Goal: Information Seeking & Learning: Compare options

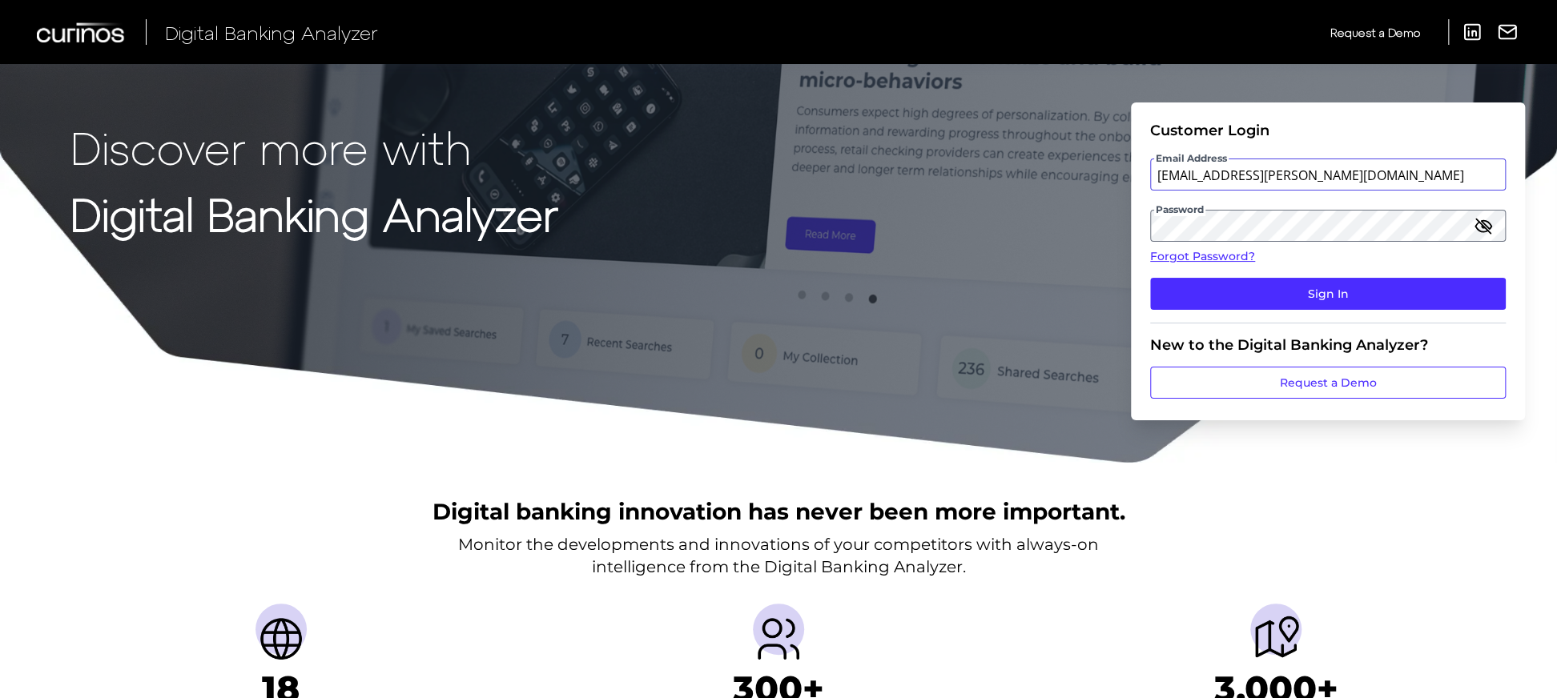
click at [1360, 166] on input "[EMAIL_ADDRESS][PERSON_NAME][DOMAIN_NAME]" at bounding box center [1328, 175] width 356 height 32
type input "[EMAIL_ADDRESS][PERSON_NAME][DOMAIN_NAME]"
click at [1304, 297] on button "Sign In" at bounding box center [1328, 294] width 356 height 32
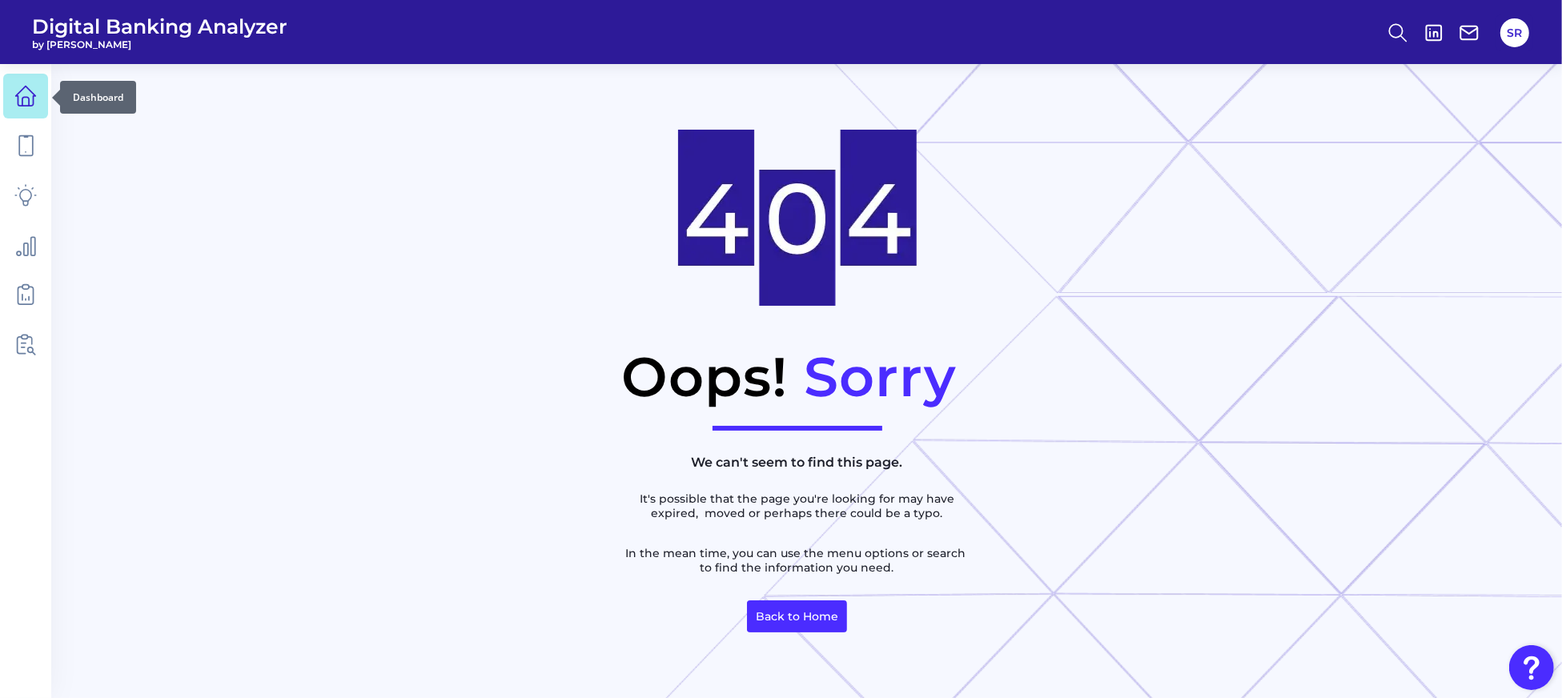
click at [38, 97] on link at bounding box center [25, 96] width 45 height 45
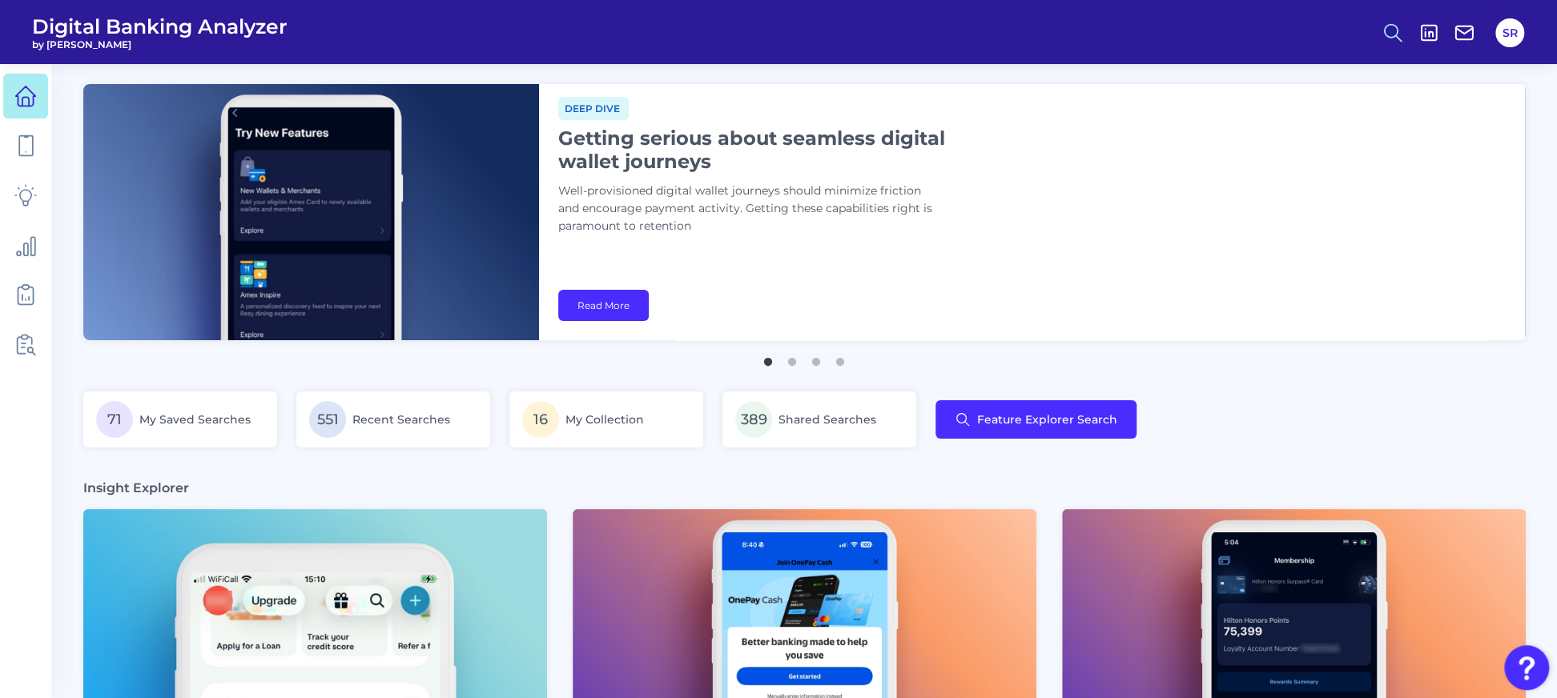
click at [1392, 23] on icon at bounding box center [1392, 33] width 22 height 22
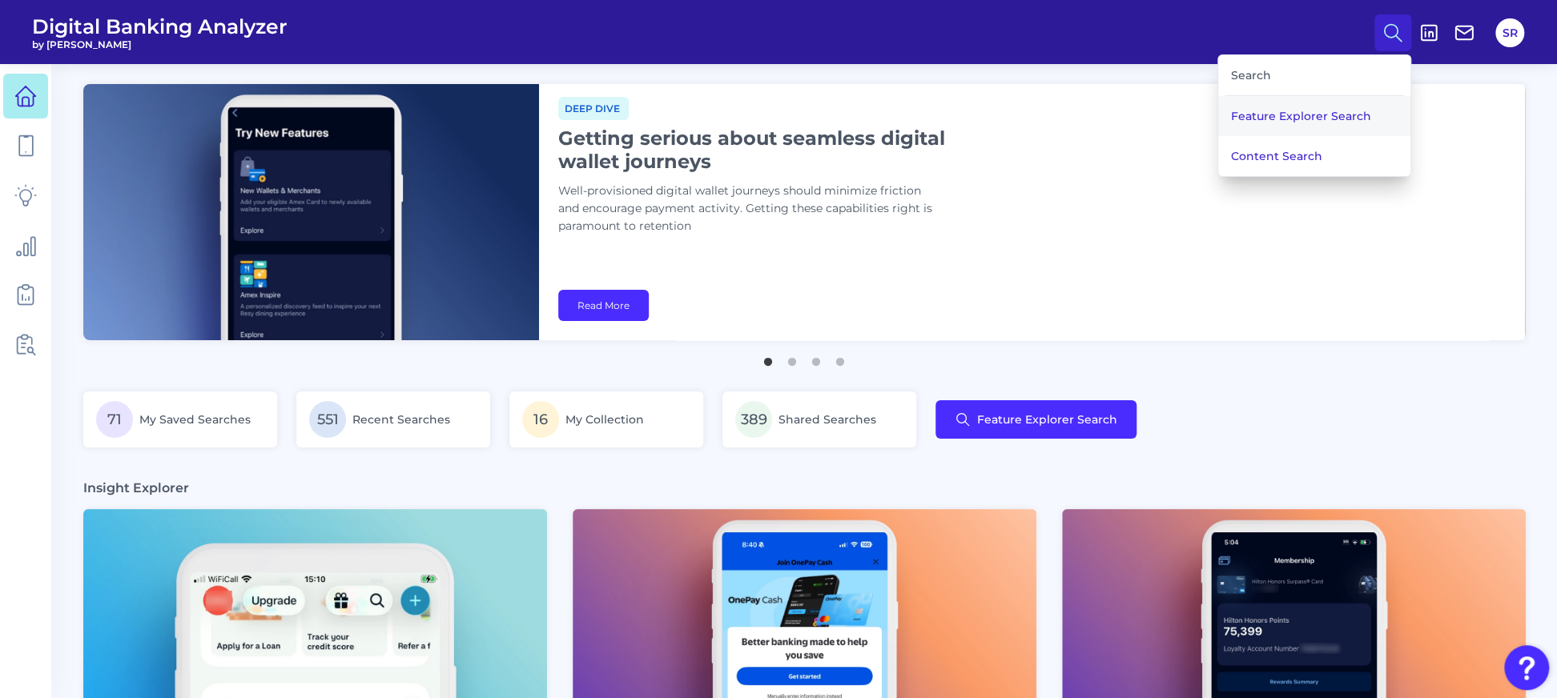
click at [1304, 106] on button "Feature Explorer Search" at bounding box center [1314, 116] width 192 height 40
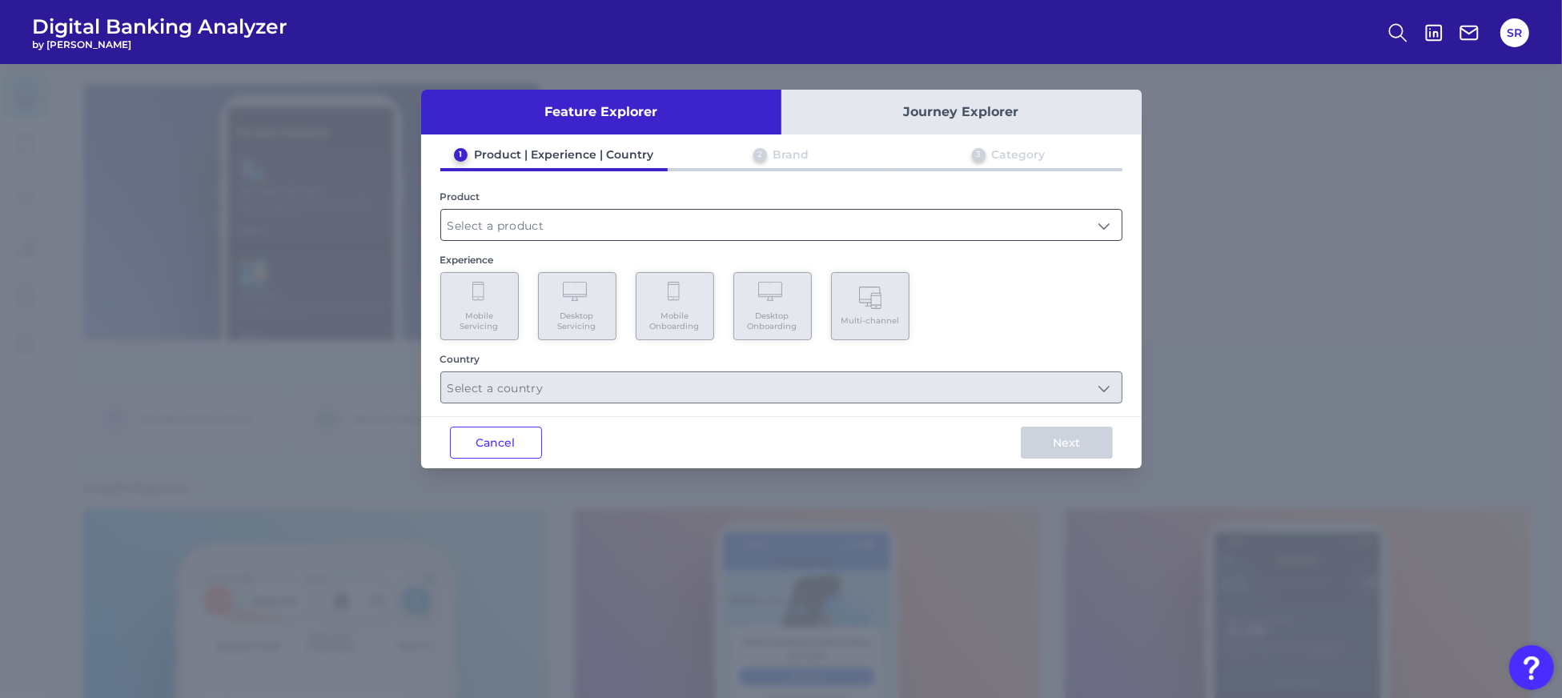
click at [603, 232] on input "text" at bounding box center [781, 225] width 681 height 30
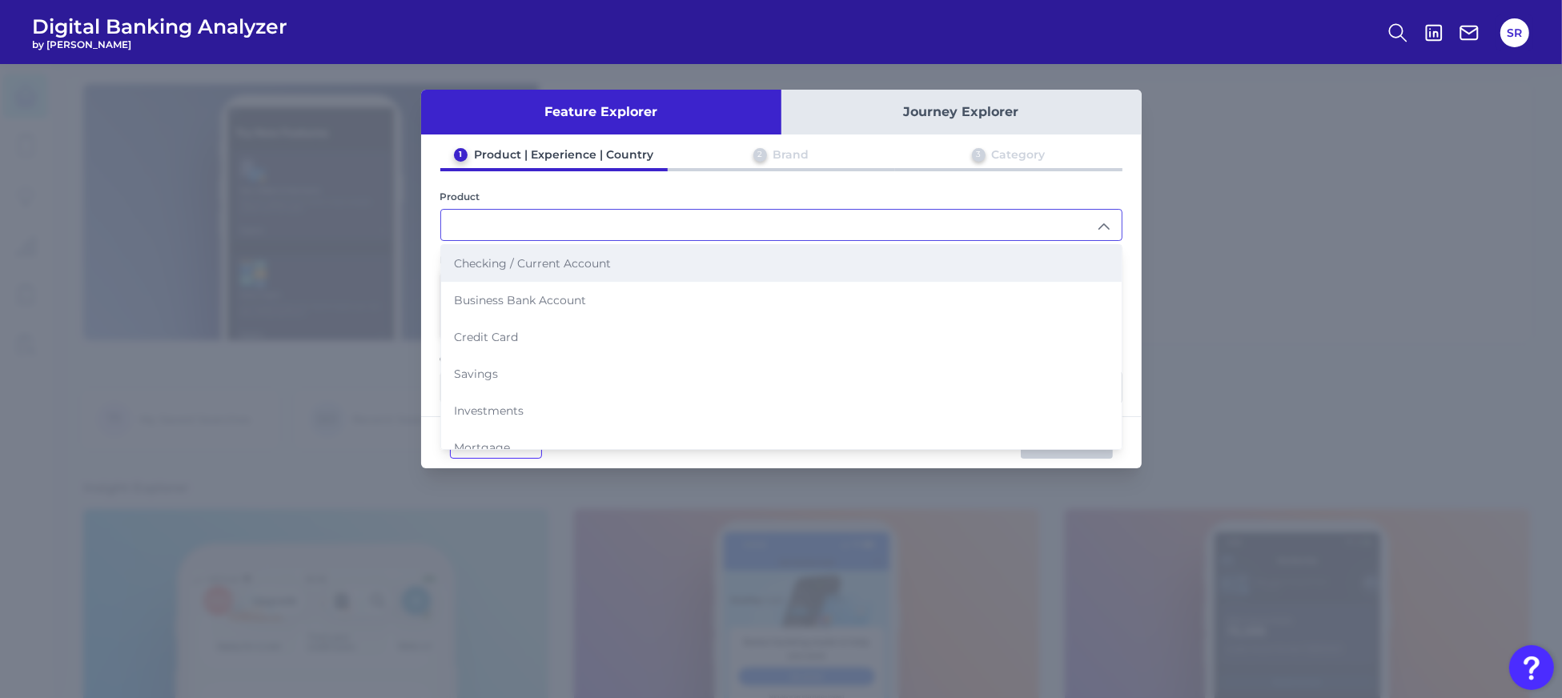
click at [550, 267] on span "Checking / Current Account" at bounding box center [532, 263] width 157 height 14
type input "Checking / Current Account"
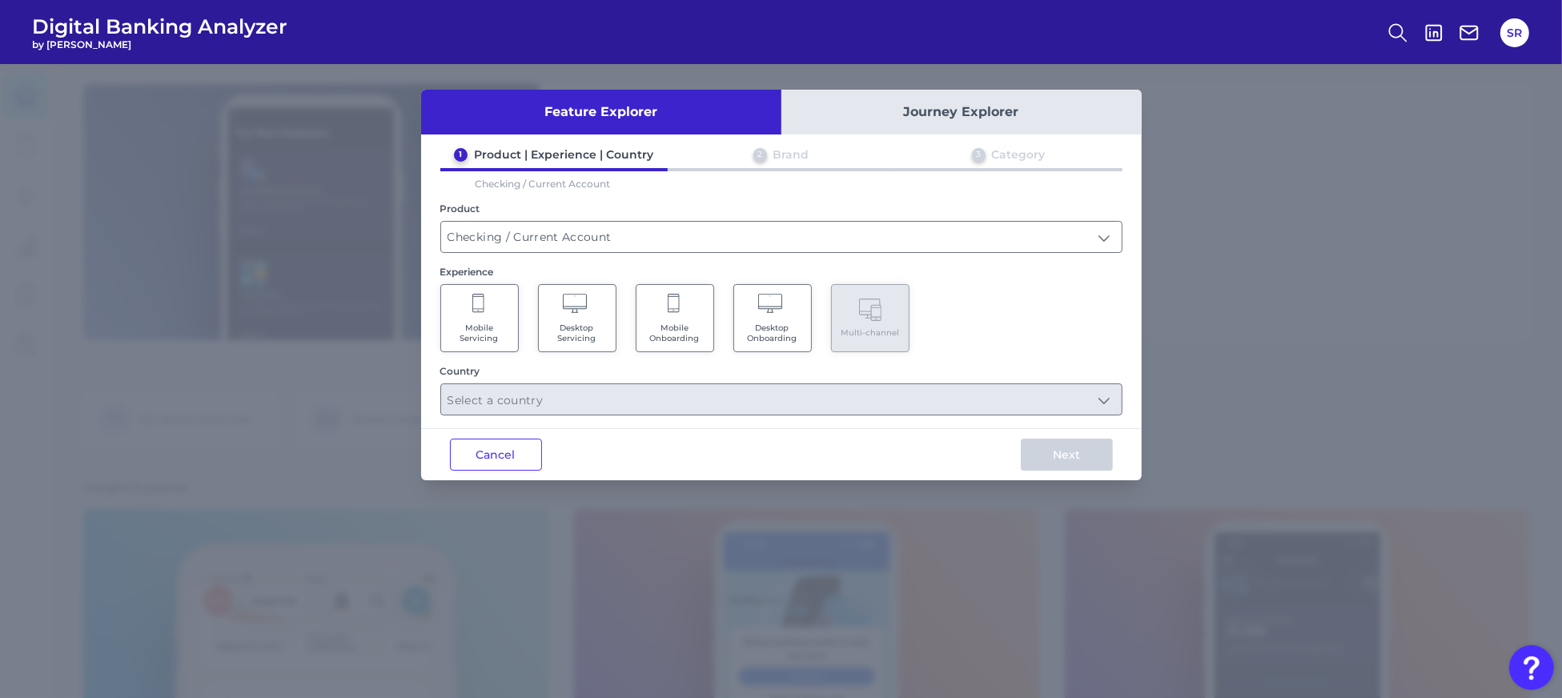
click at [669, 305] on icon at bounding box center [675, 305] width 14 height 22
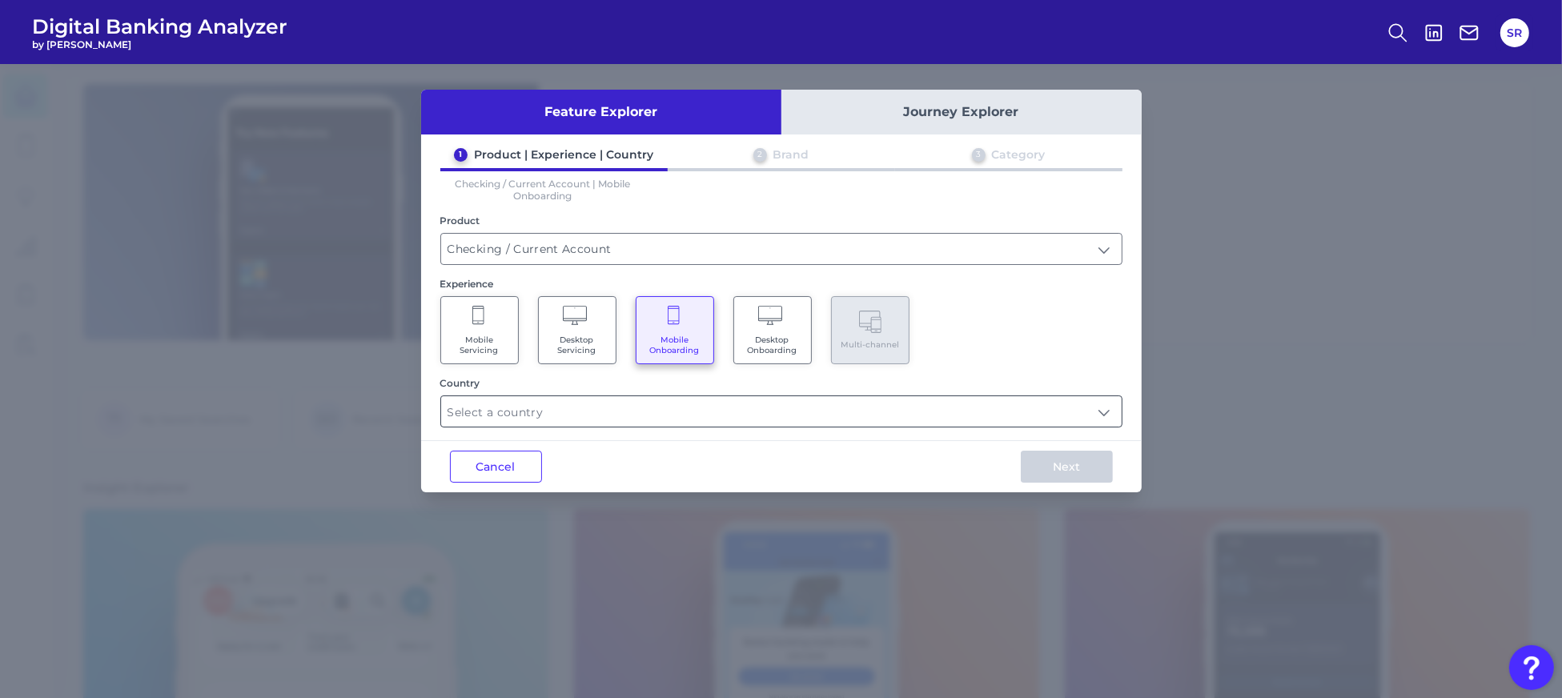
click at [961, 411] on input "text" at bounding box center [781, 411] width 681 height 30
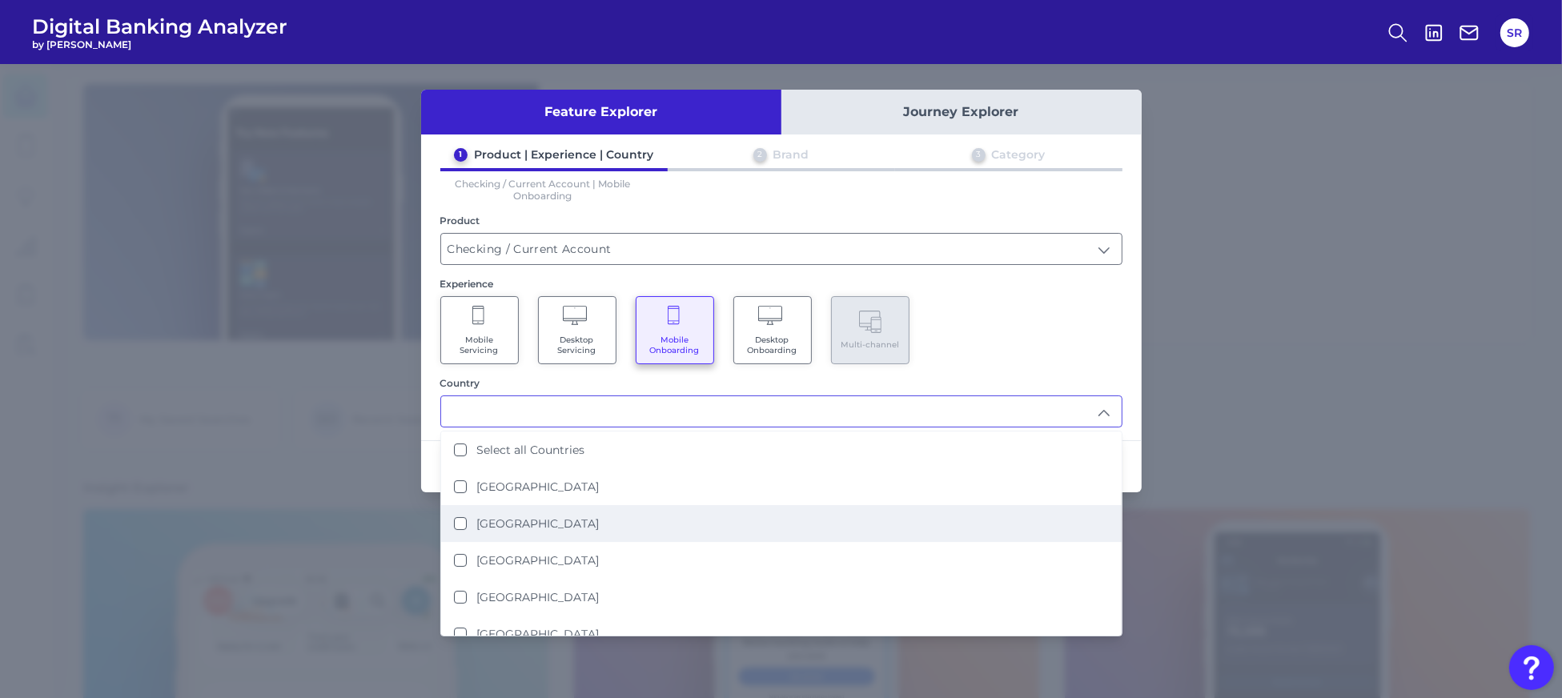
click at [515, 516] on label "[GEOGRAPHIC_DATA]" at bounding box center [537, 523] width 123 height 14
type input "[GEOGRAPHIC_DATA]"
click at [1008, 348] on div "Mobile Servicing Desktop Servicing Mobile Onboarding Desktop Onboarding Multi-c…" at bounding box center [781, 330] width 682 height 68
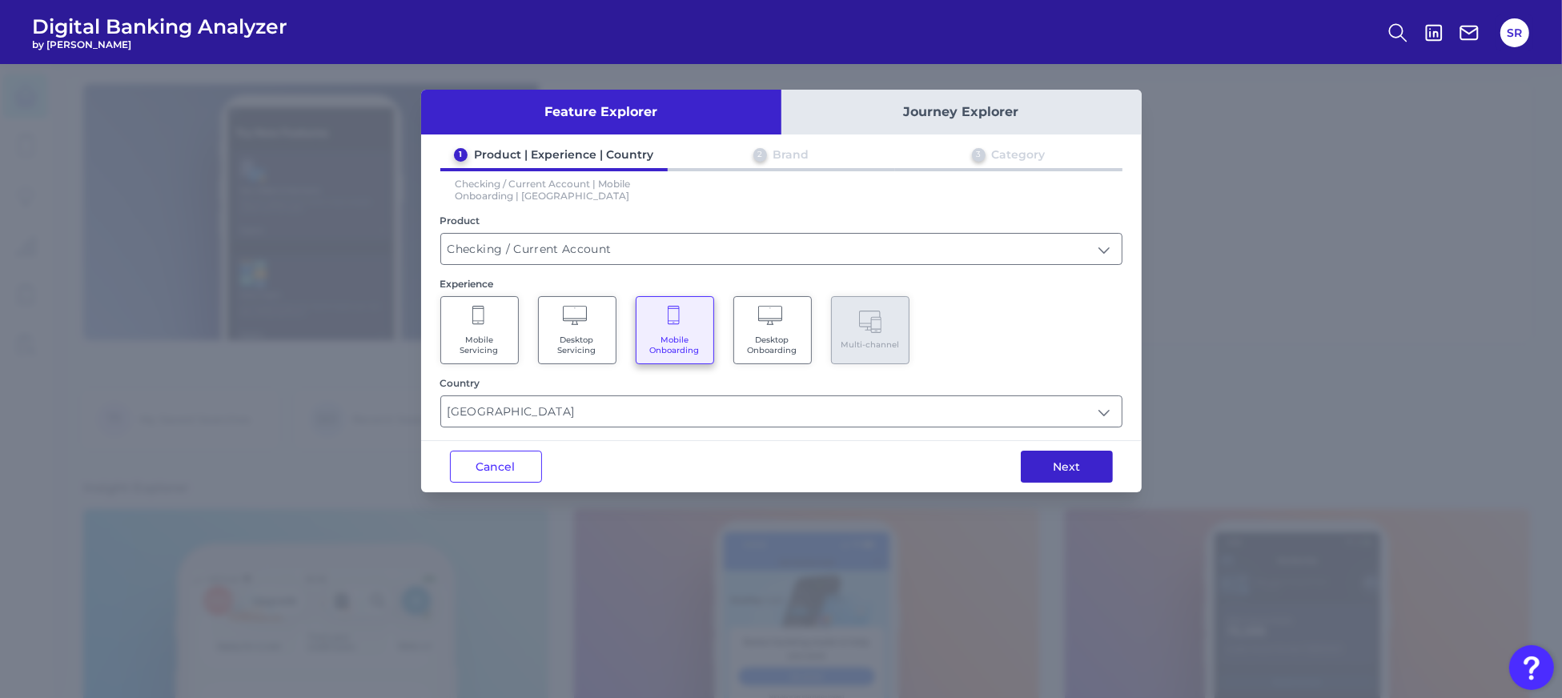
click at [1094, 458] on button "Next" at bounding box center [1067, 467] width 92 height 32
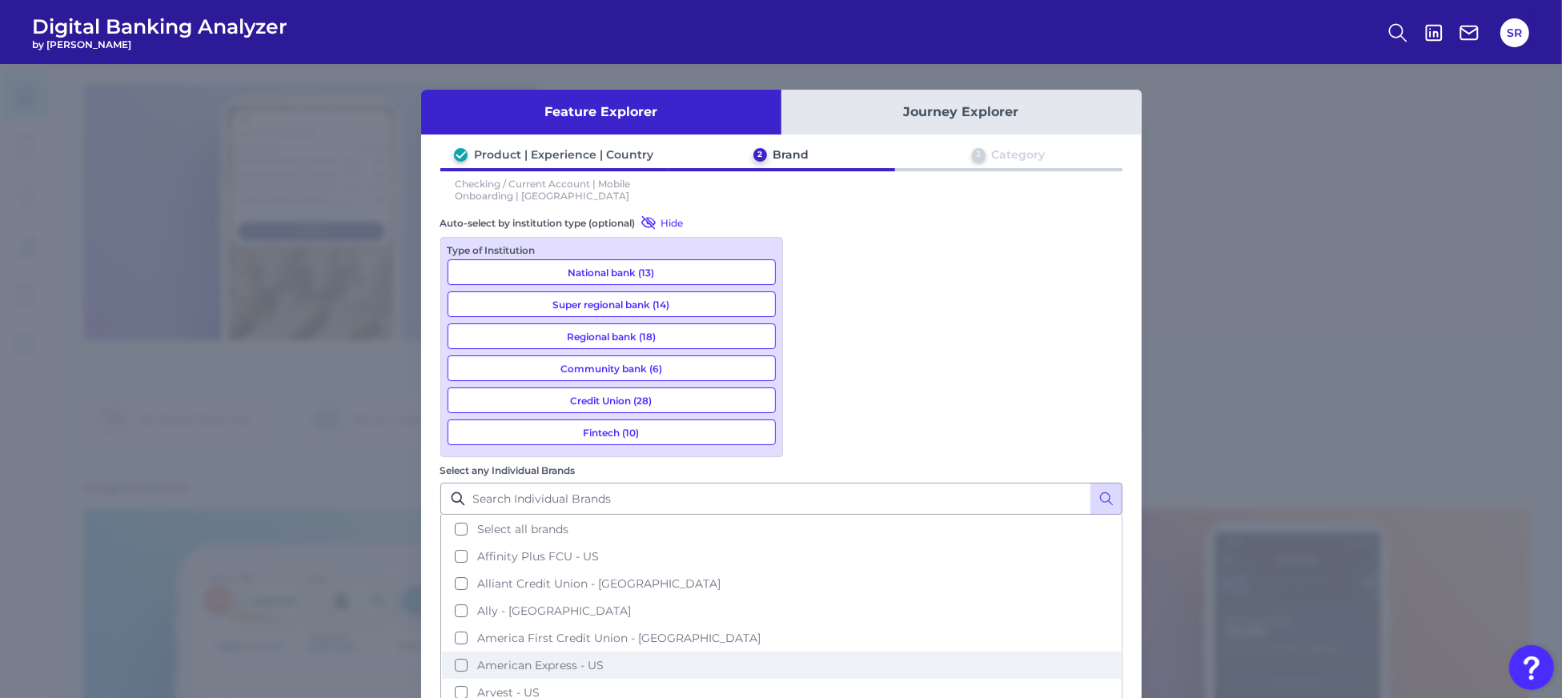
scroll to position [106, 0]
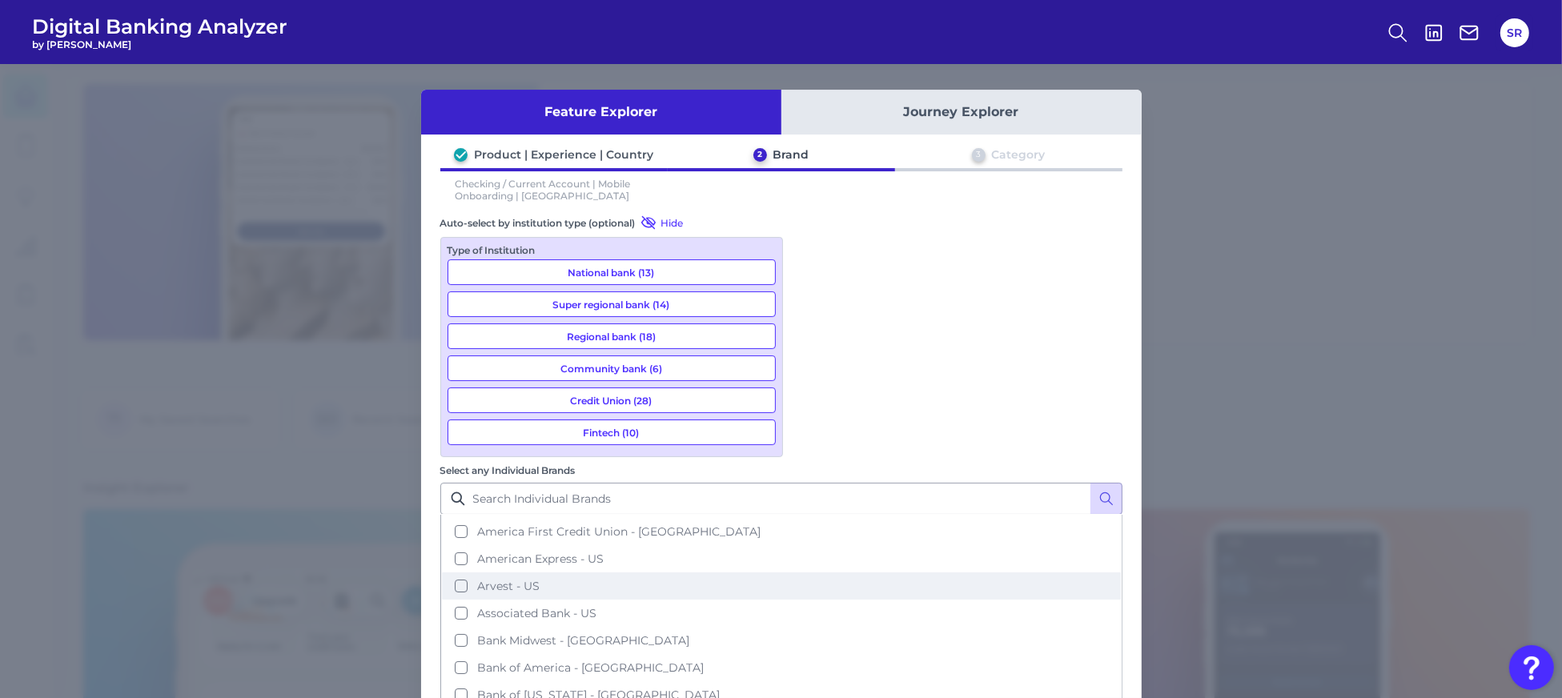
click at [806, 600] on button "Associated Bank - US" at bounding box center [781, 613] width 679 height 27
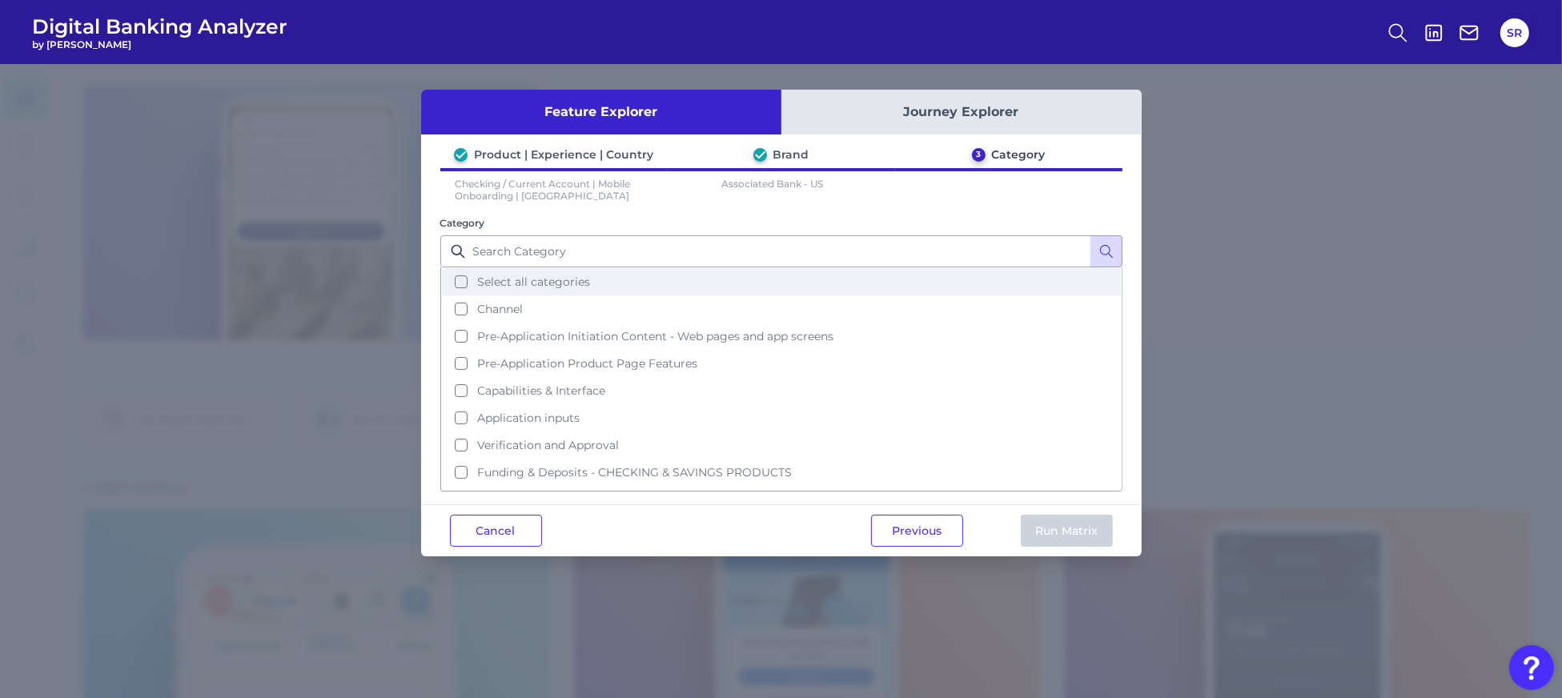
click at [462, 279] on button "Select all categories" at bounding box center [781, 281] width 679 height 27
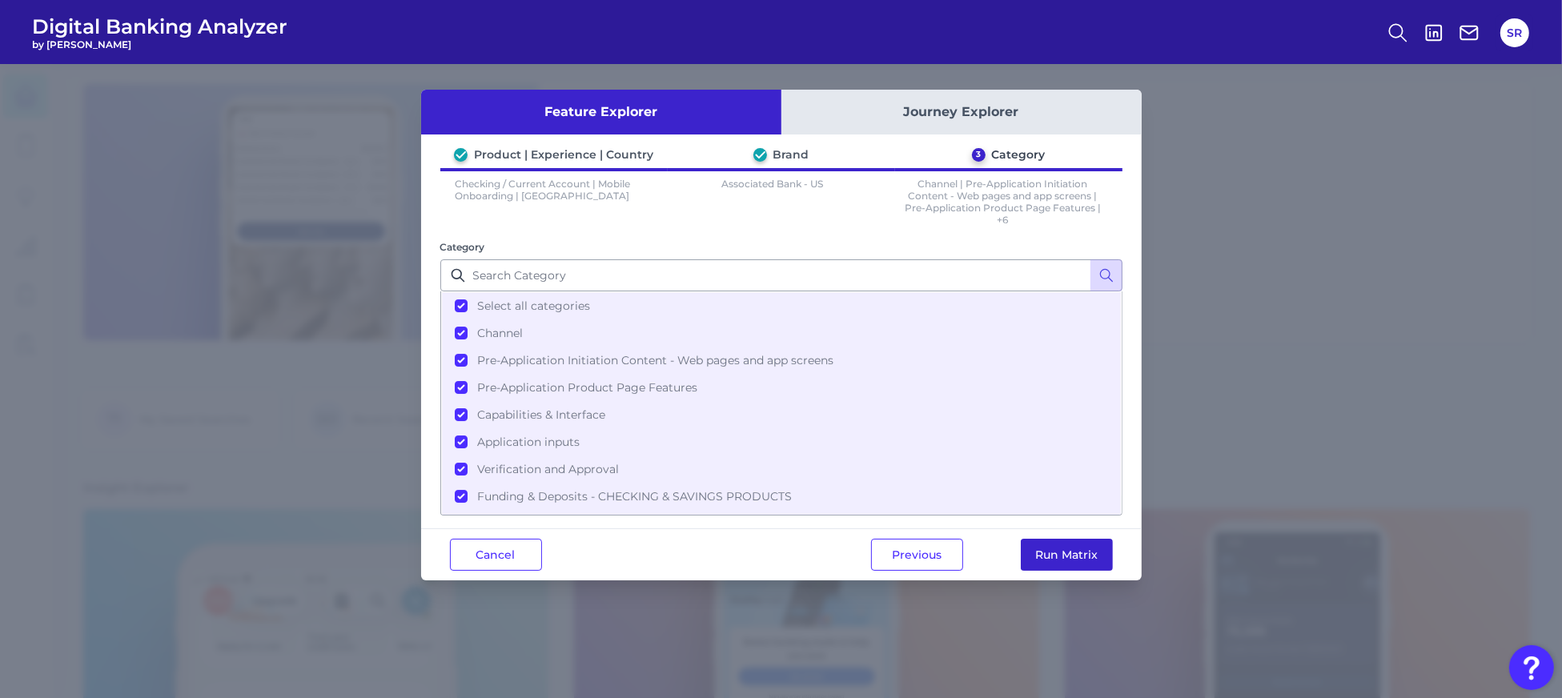
click at [1088, 549] on button "Run Matrix" at bounding box center [1067, 555] width 92 height 32
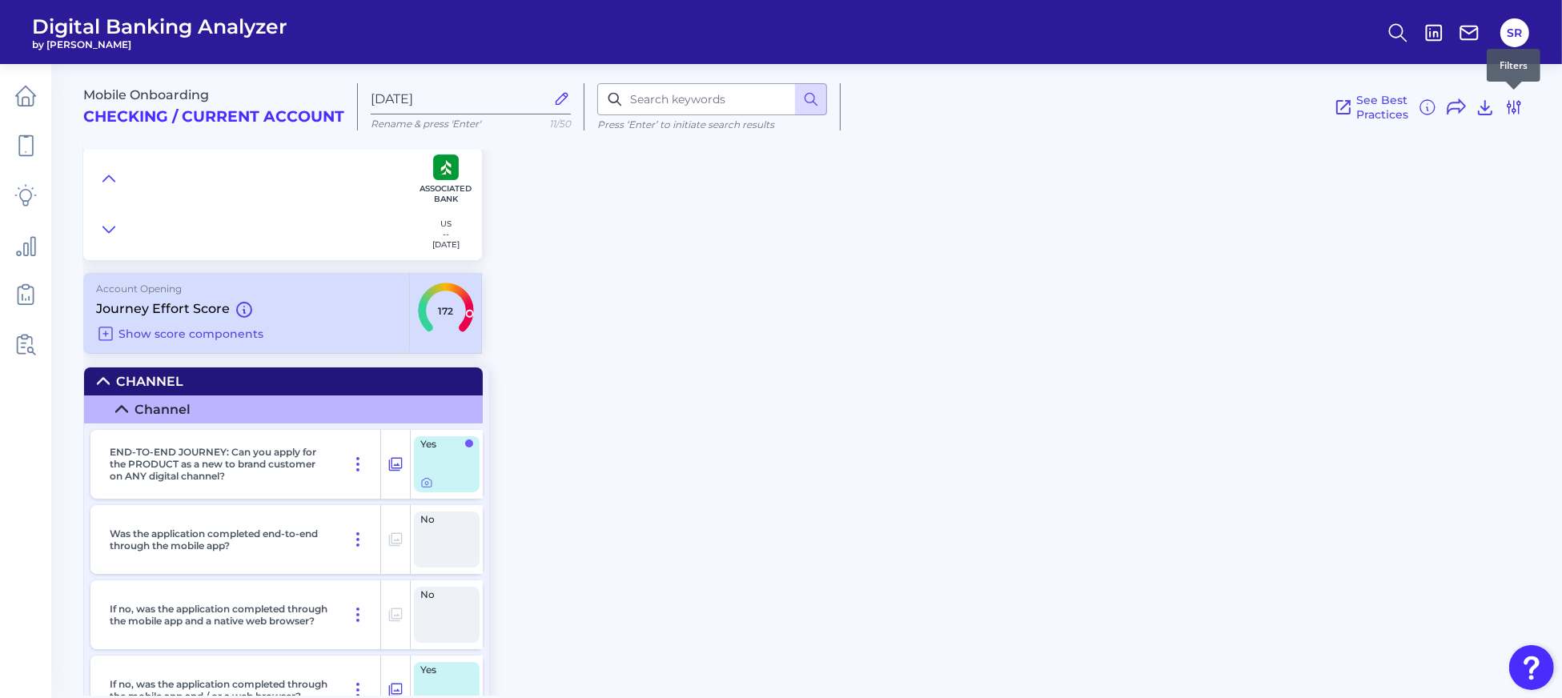
click at [1521, 111] on icon at bounding box center [1514, 107] width 19 height 19
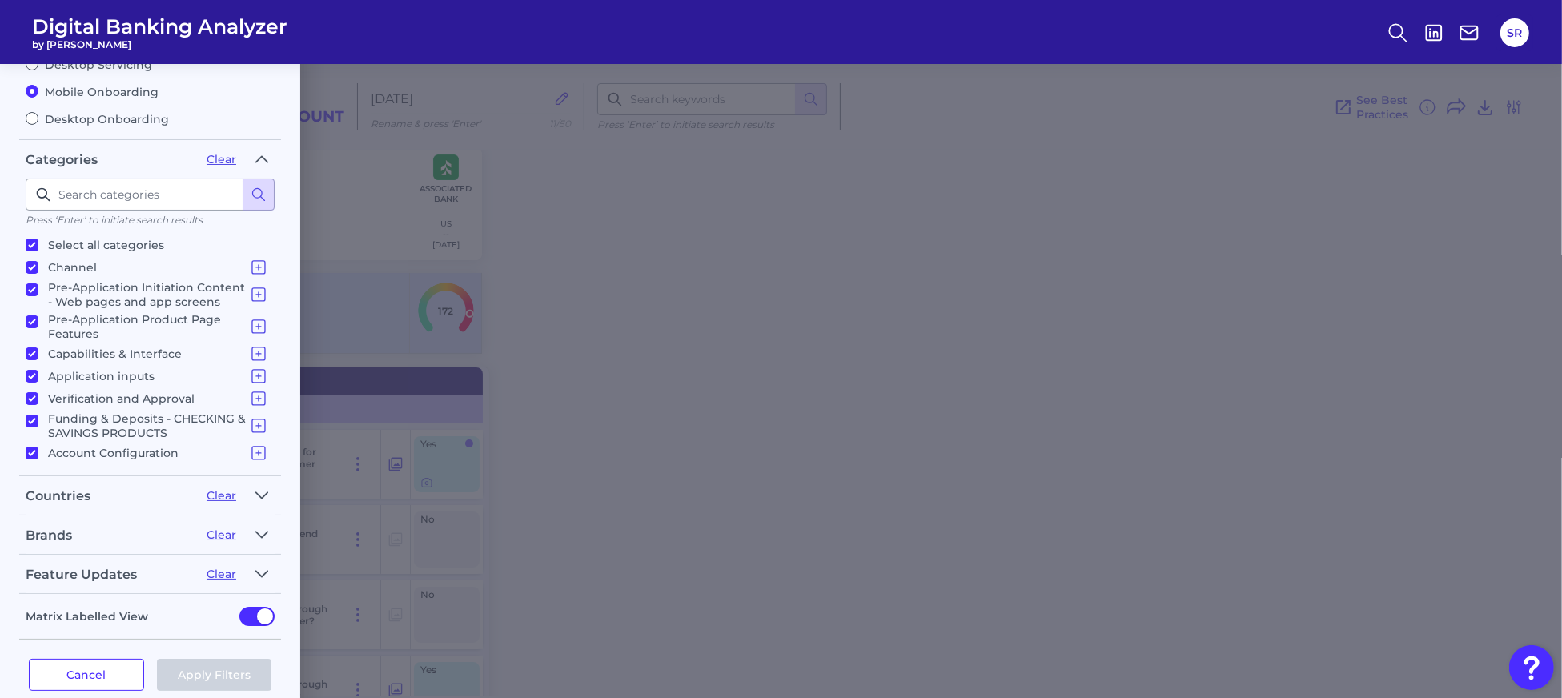
scroll to position [163, 0]
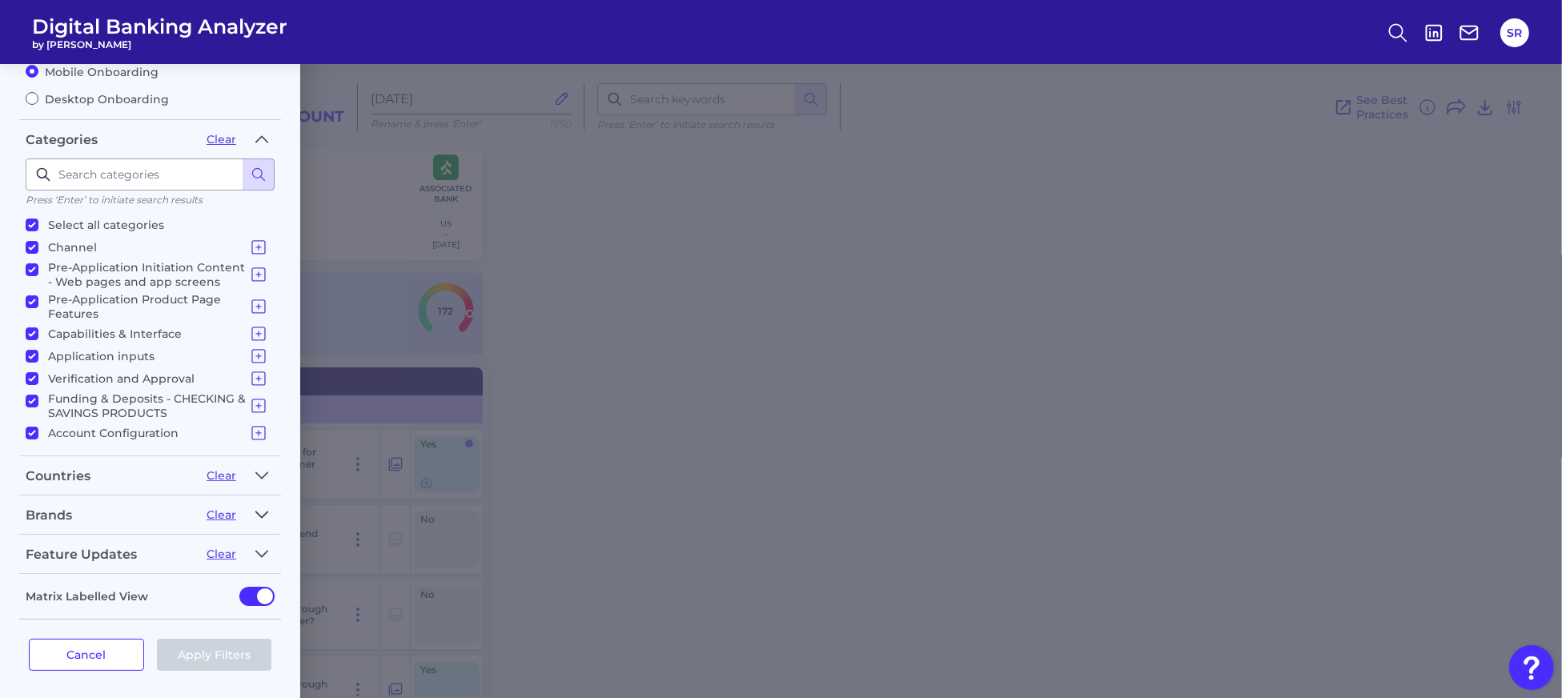
drag, startPoint x: 255, startPoint y: 512, endPoint x: 266, endPoint y: 513, distance: 10.5
click at [256, 511] on icon "button" at bounding box center [261, 514] width 13 height 19
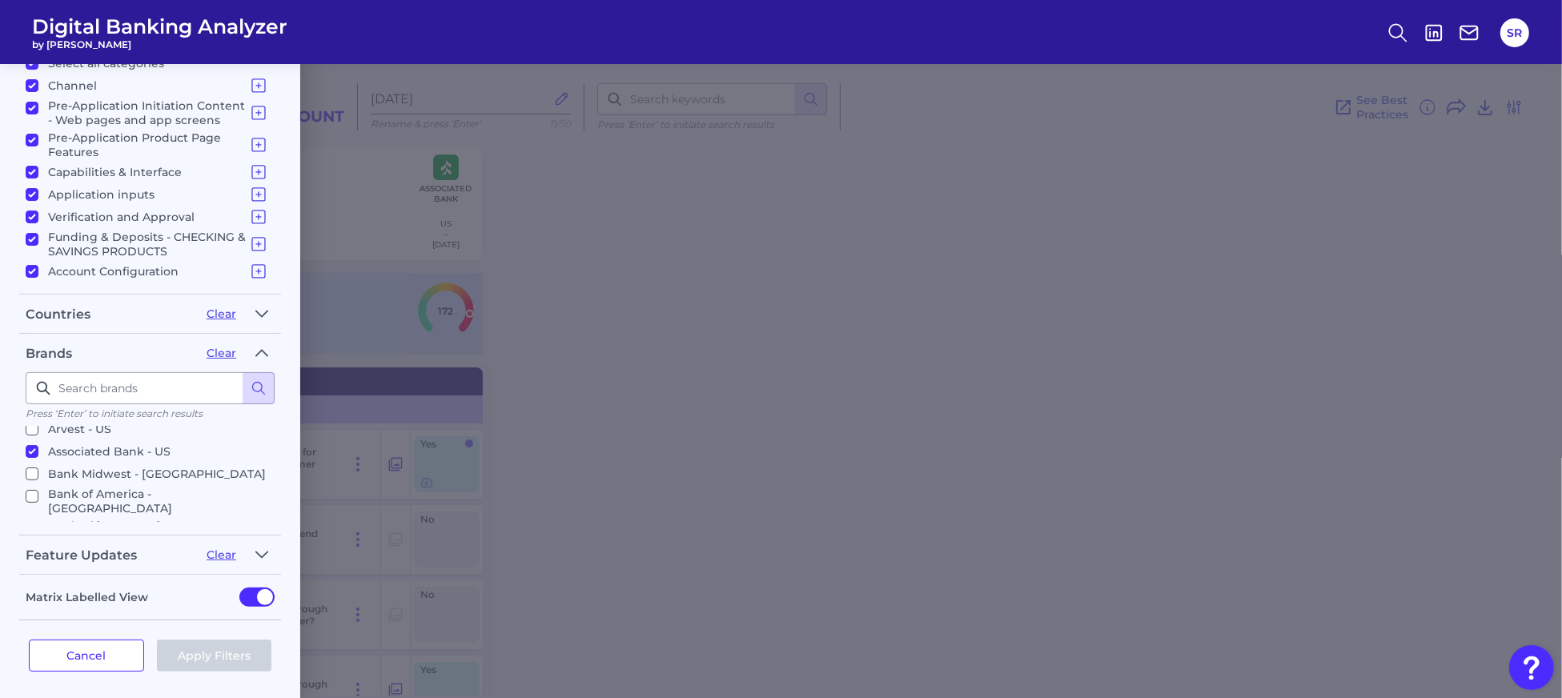
scroll to position [192, 0]
click at [38, 522] on label "BankUnited - [GEOGRAPHIC_DATA]" at bounding box center [147, 531] width 243 height 19
click at [38, 525] on input "BankUnited - [GEOGRAPHIC_DATA]" at bounding box center [32, 531] width 13 height 13
checkbox input "true"
click at [284, 495] on form "Filters Clear all filters Experience Reset Mobile Servicing Desktop Servicing M…" at bounding box center [150, 221] width 300 height 965
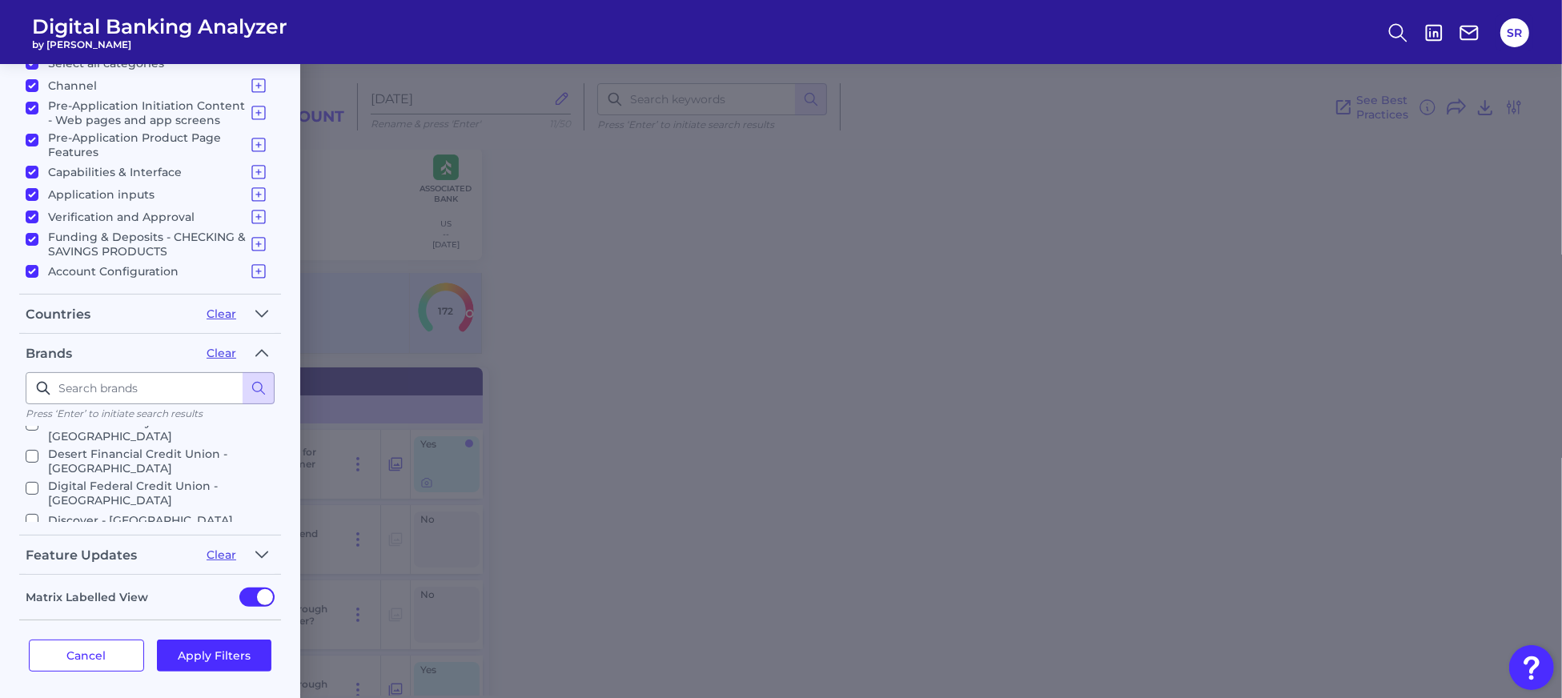
scroll to position [674, 0]
click at [26, 562] on input "Fifth Third - US" at bounding box center [32, 568] width 13 height 13
checkbox input "true"
click at [193, 641] on button "Apply Filters" at bounding box center [214, 656] width 115 height 32
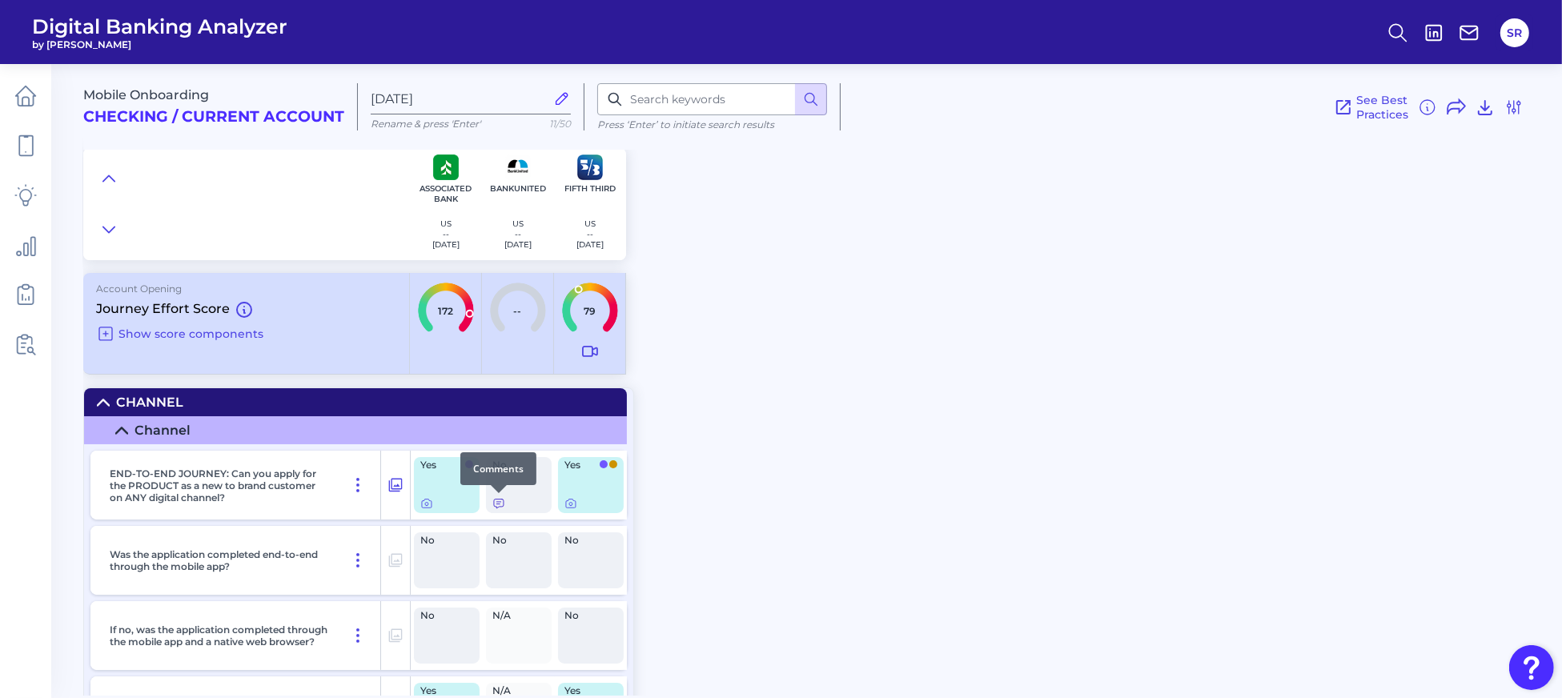
click at [496, 500] on icon at bounding box center [498, 503] width 13 height 13
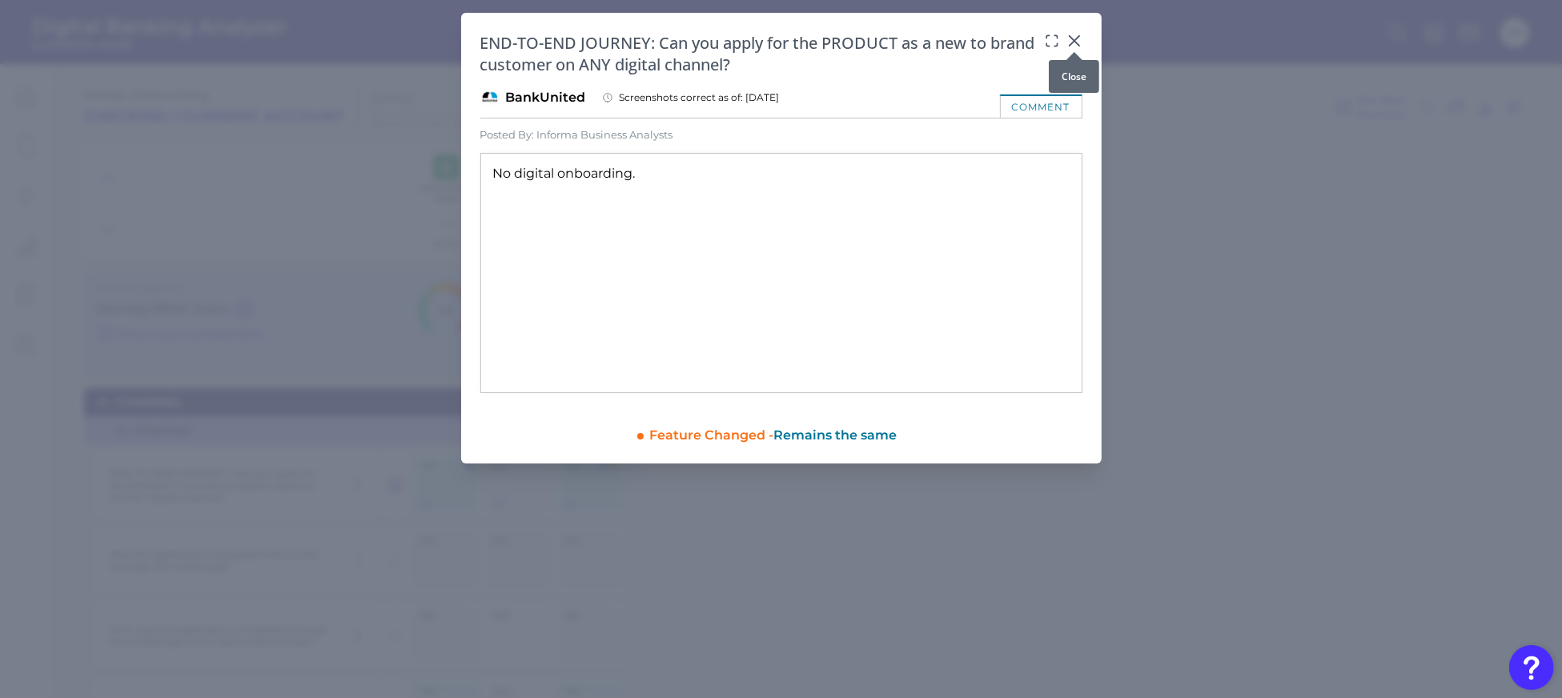
click at [1068, 42] on icon at bounding box center [1075, 41] width 16 height 16
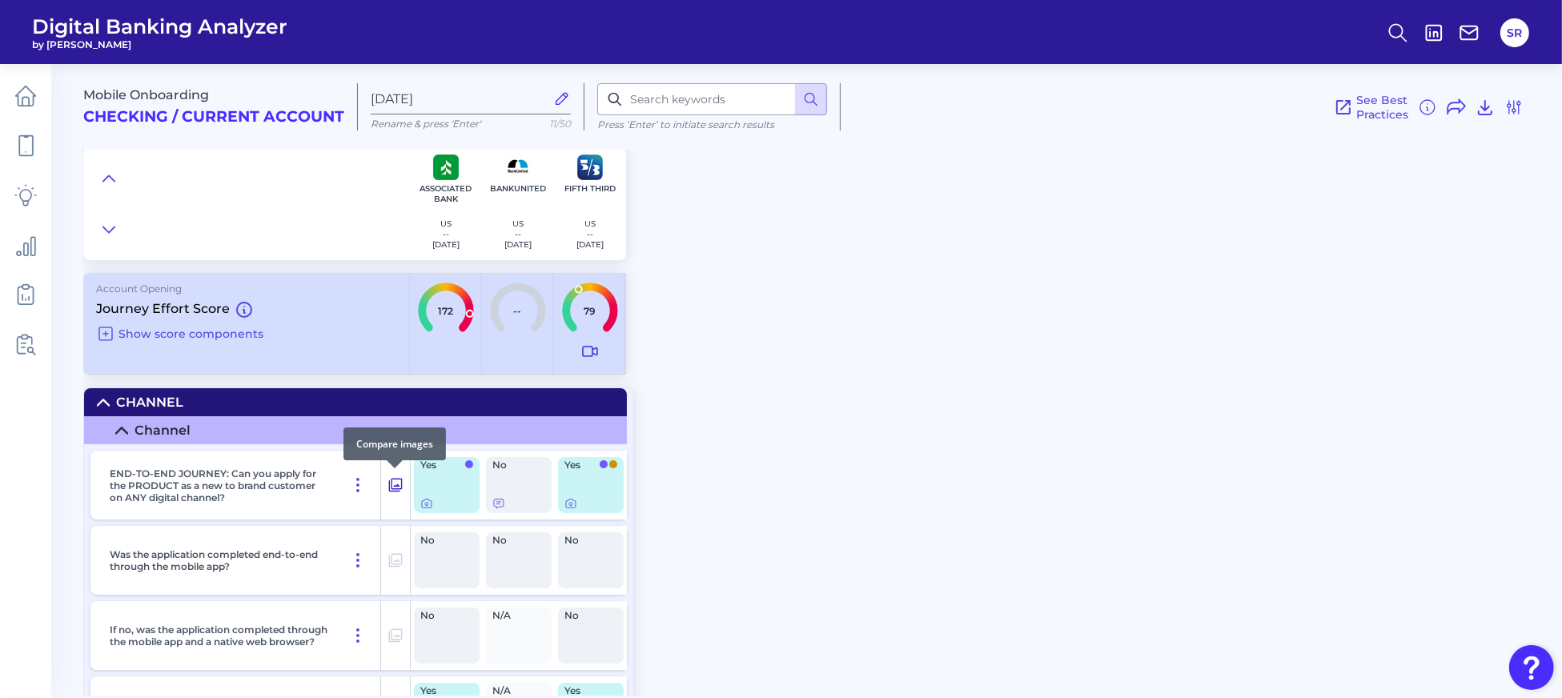
click at [395, 486] on icon at bounding box center [396, 486] width 14 height 14
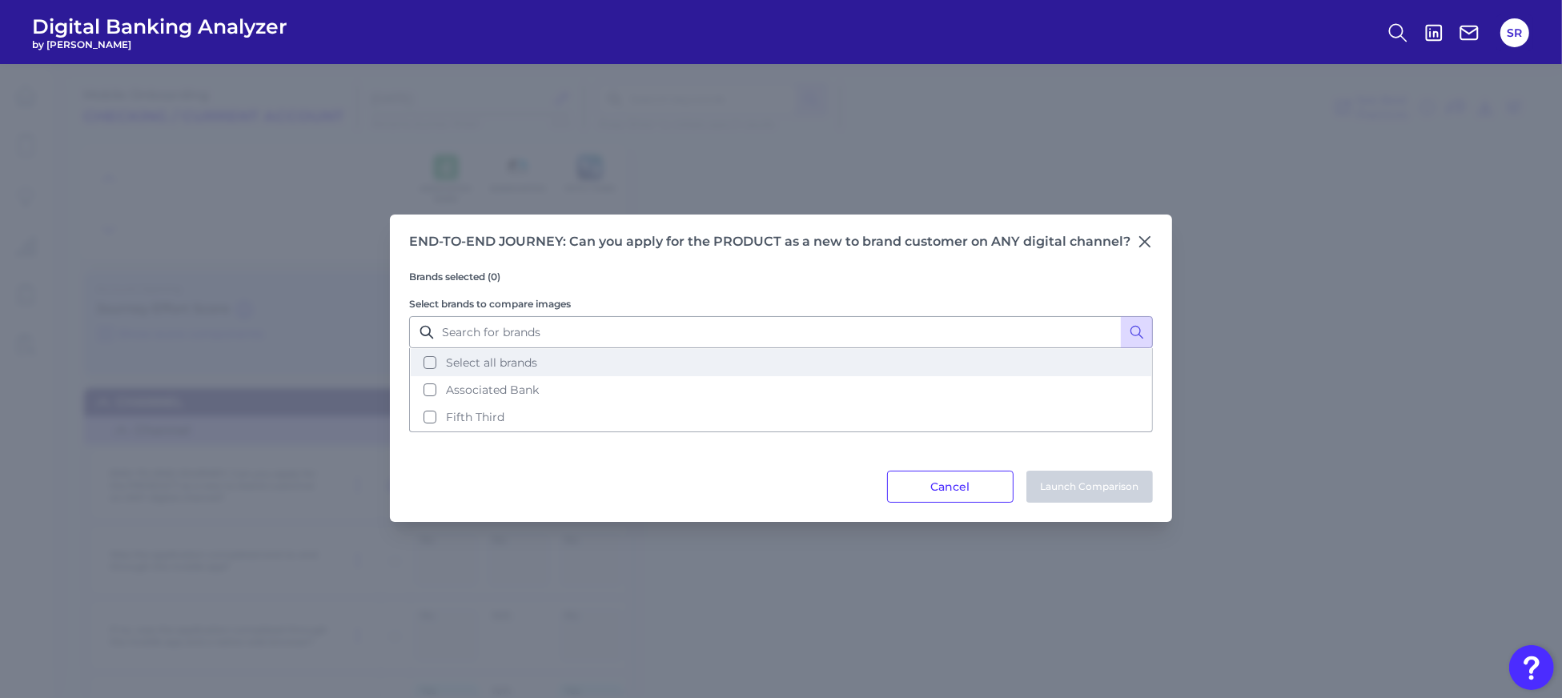
click at [428, 362] on button "Select all brands" at bounding box center [781, 362] width 741 height 27
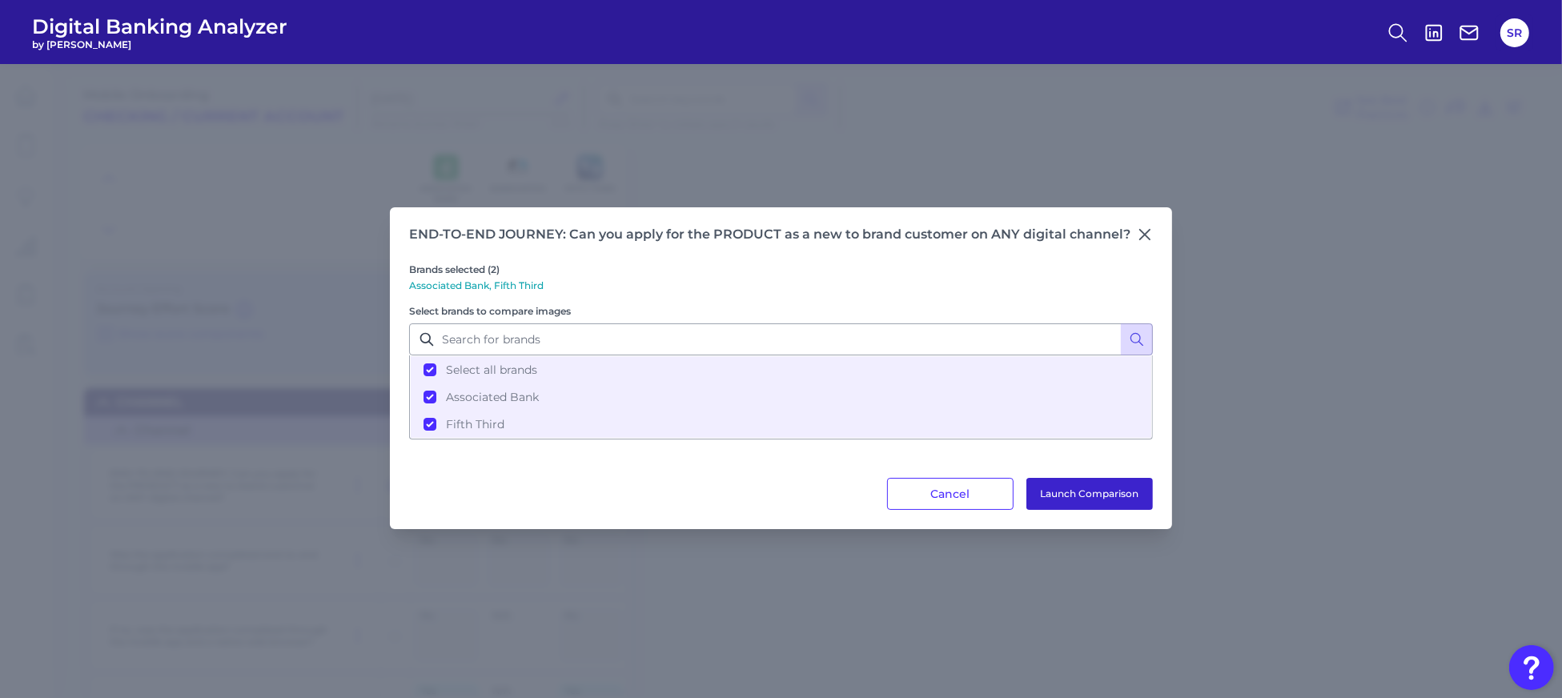
click at [1054, 479] on button "Launch Comparison" at bounding box center [1090, 494] width 127 height 32
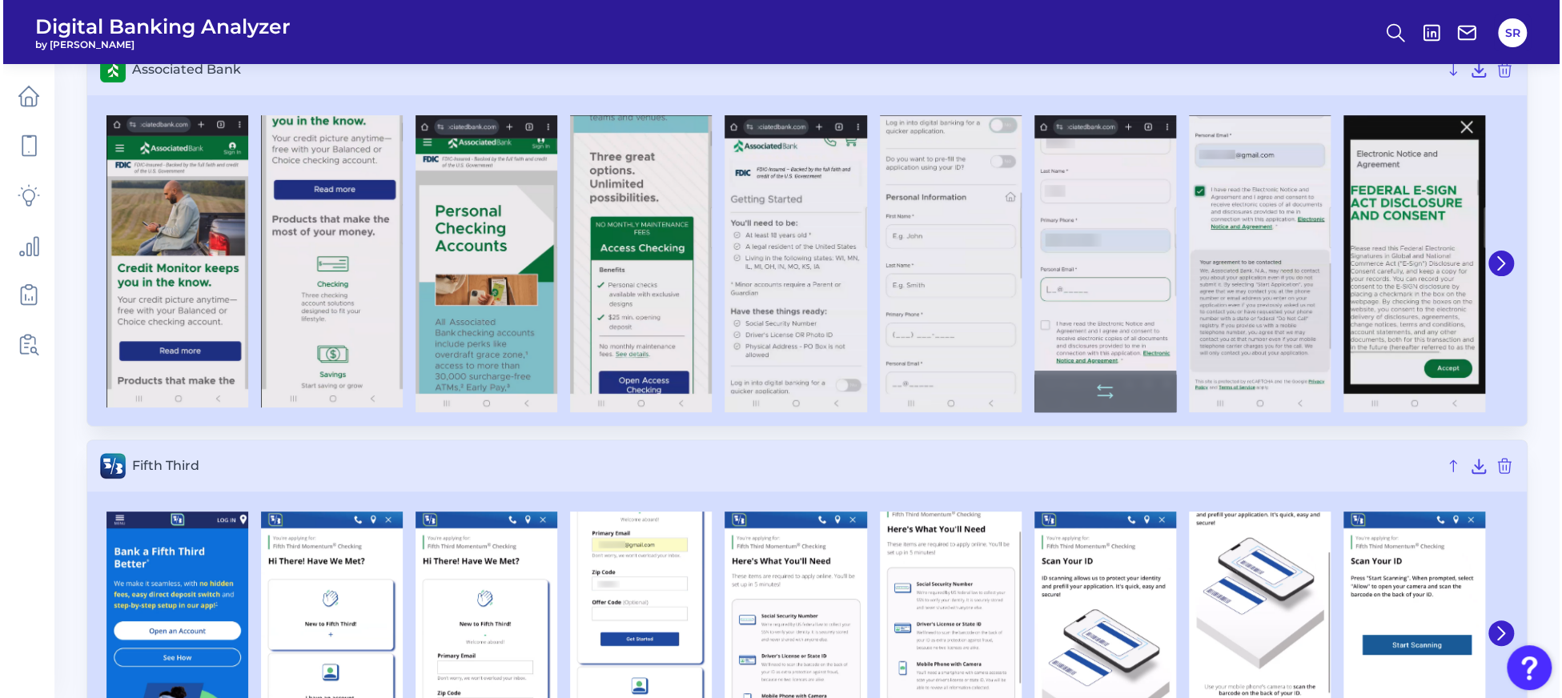
scroll to position [106, 0]
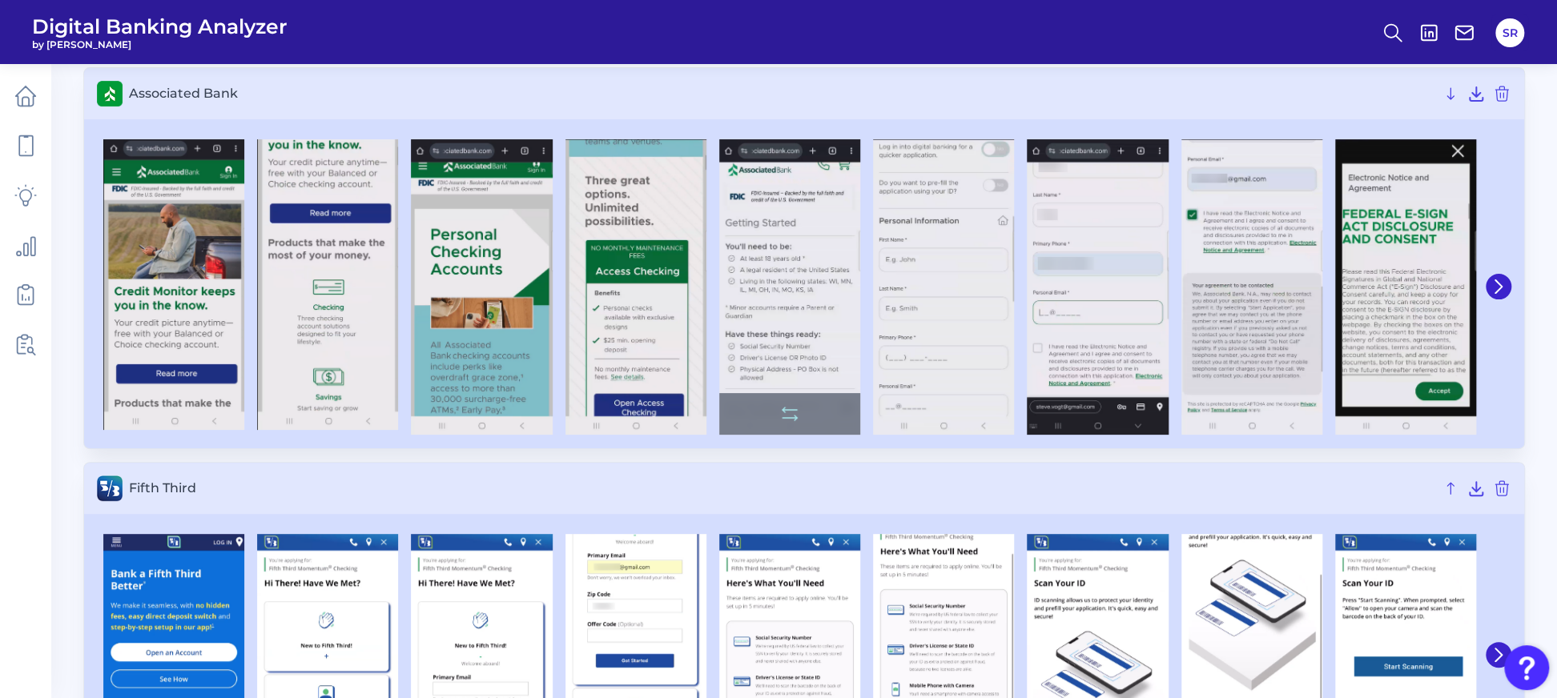
click at [790, 293] on img at bounding box center [789, 286] width 141 height 295
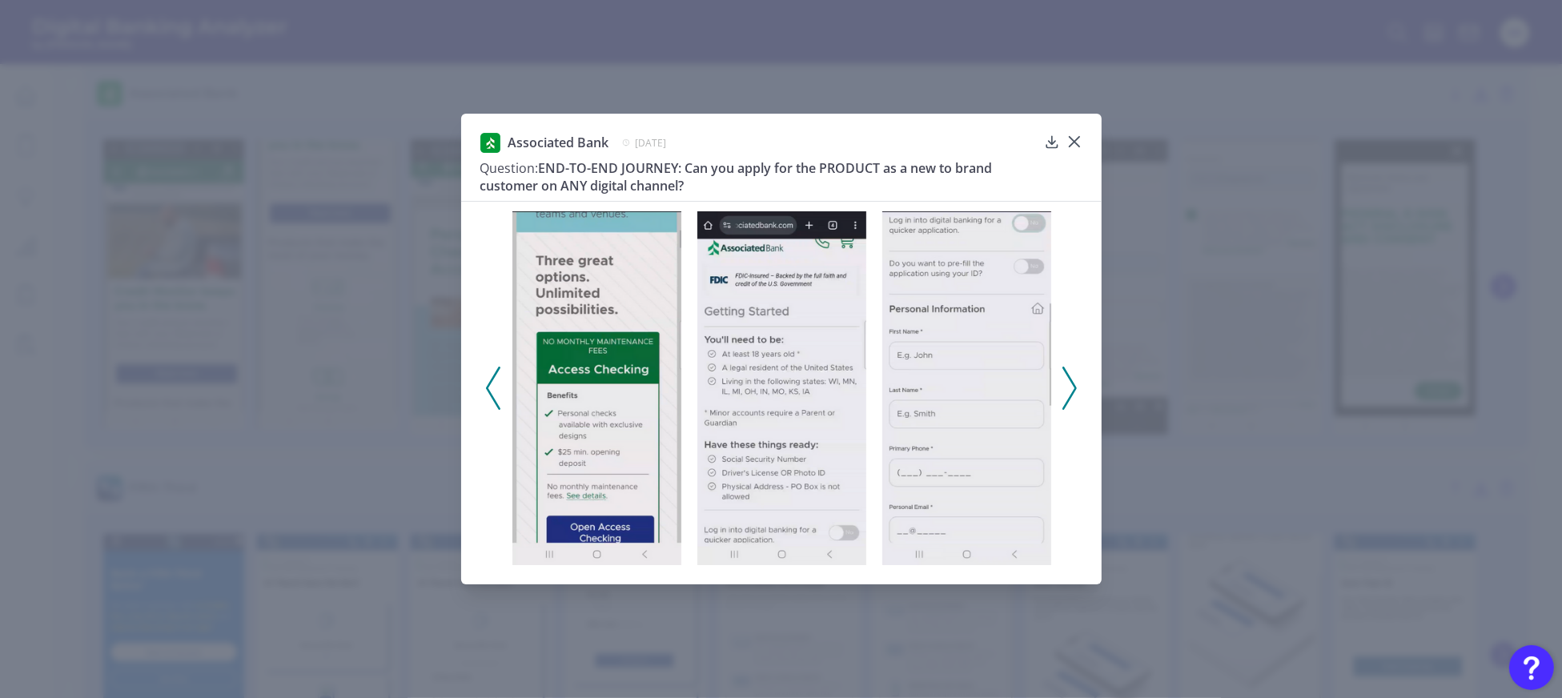
click at [1066, 391] on icon at bounding box center [1070, 388] width 14 height 43
click at [1072, 395] on polyline at bounding box center [1069, 388] width 12 height 41
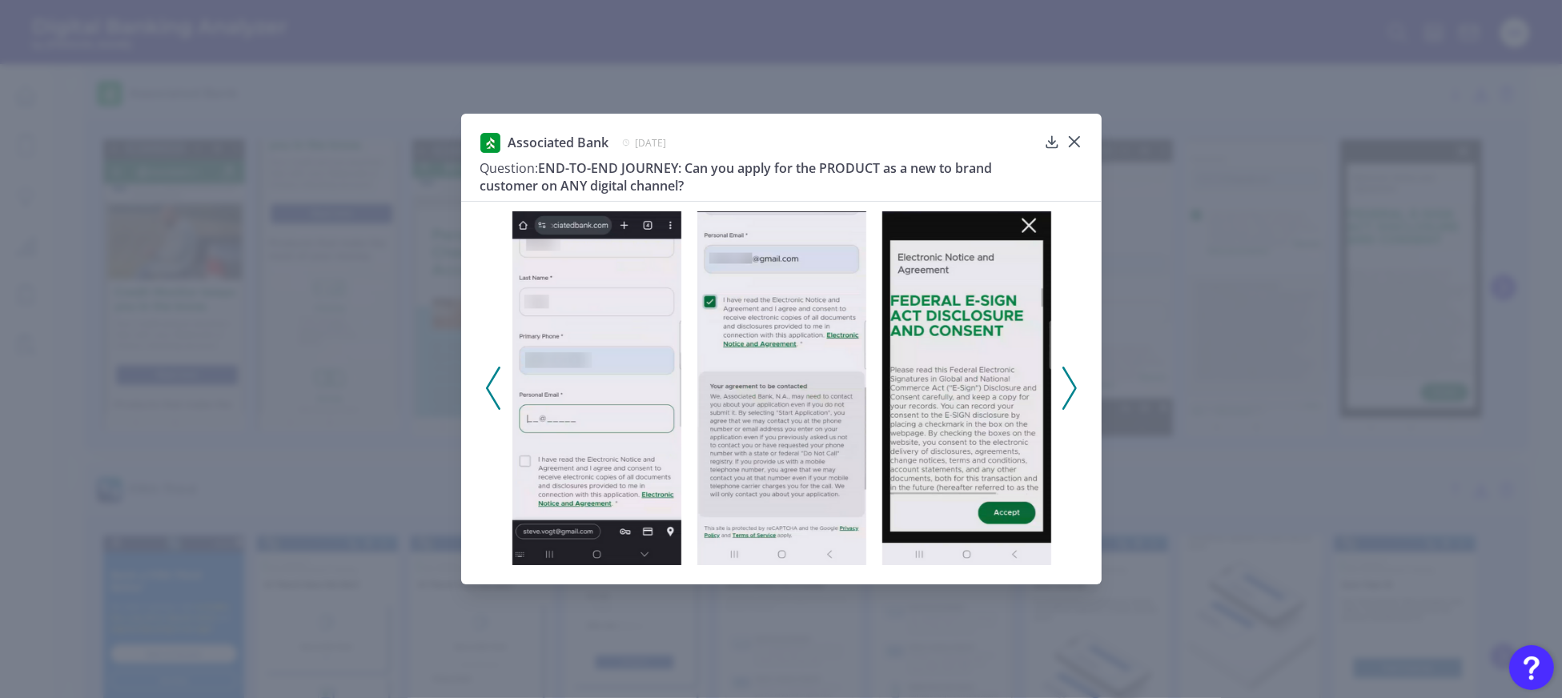
click at [1073, 390] on polyline at bounding box center [1069, 388] width 12 height 41
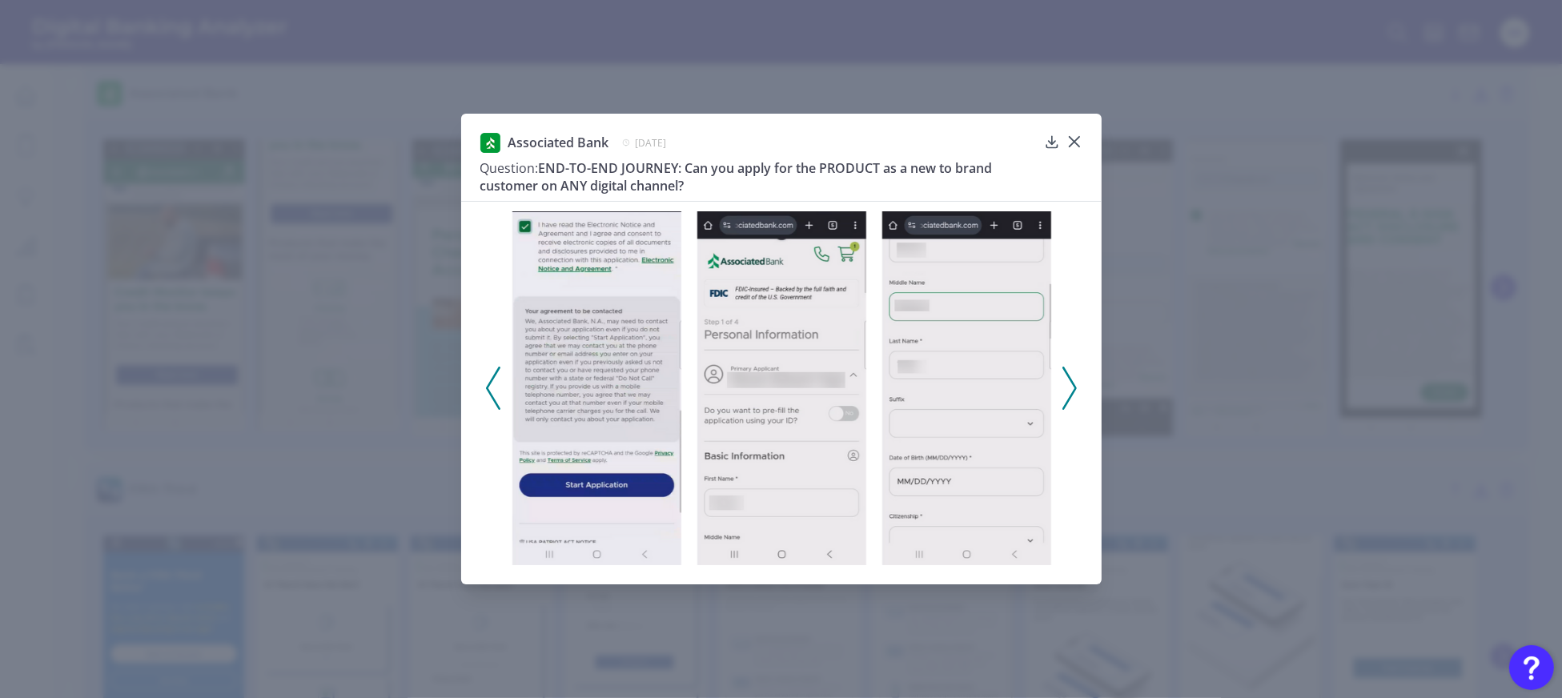
click at [1082, 387] on div at bounding box center [781, 383] width 641 height 364
click at [1076, 387] on button at bounding box center [1070, 388] width 16 height 43
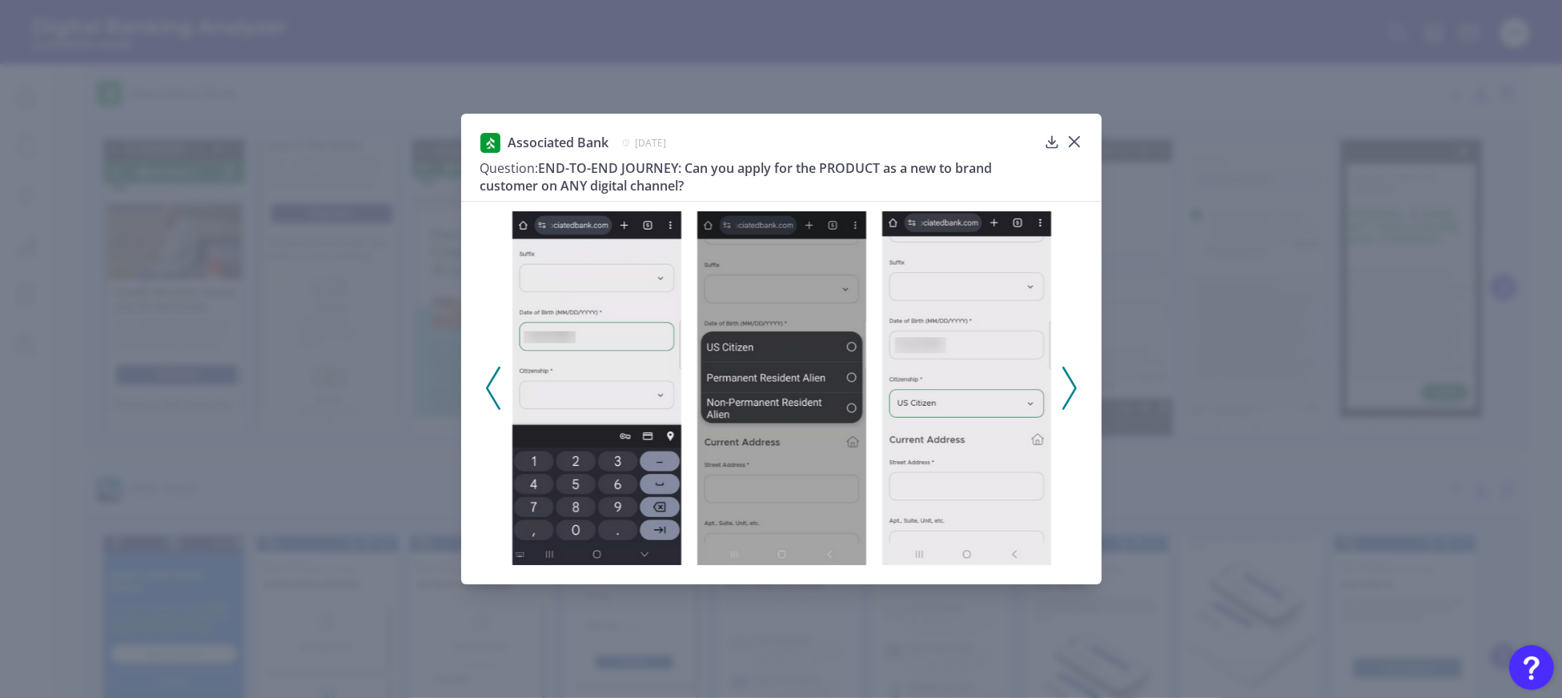
click at [1076, 387] on button at bounding box center [1070, 388] width 16 height 43
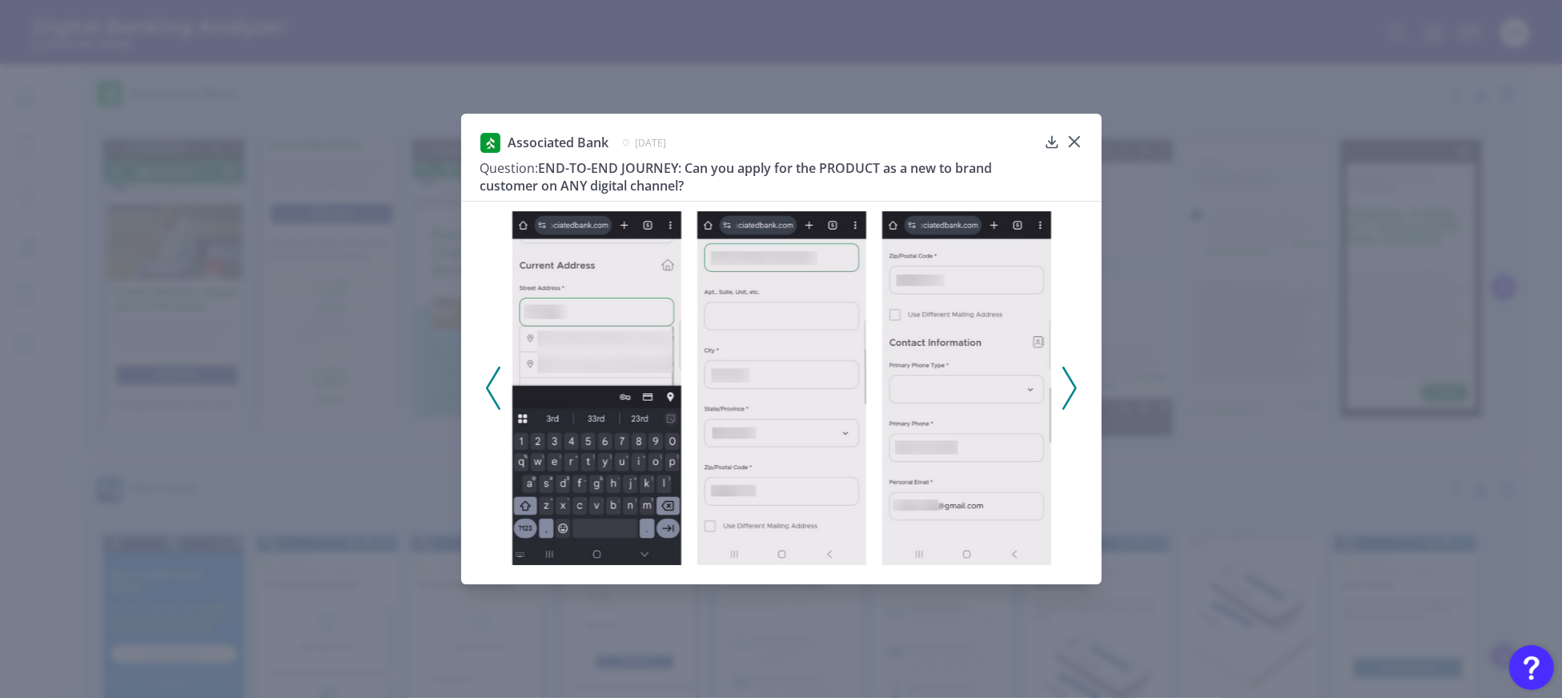
click at [1076, 387] on button at bounding box center [1070, 388] width 16 height 43
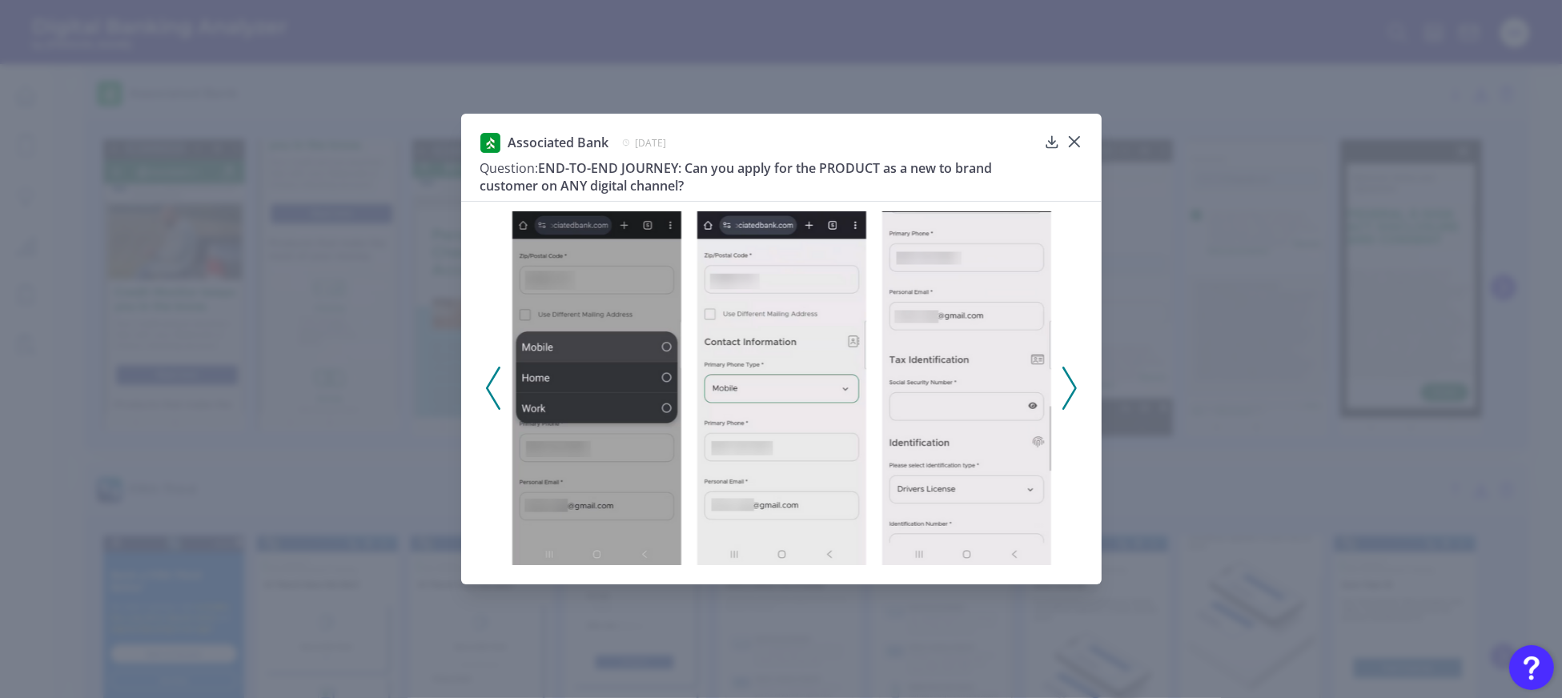
click at [1076, 387] on button at bounding box center [1070, 388] width 16 height 43
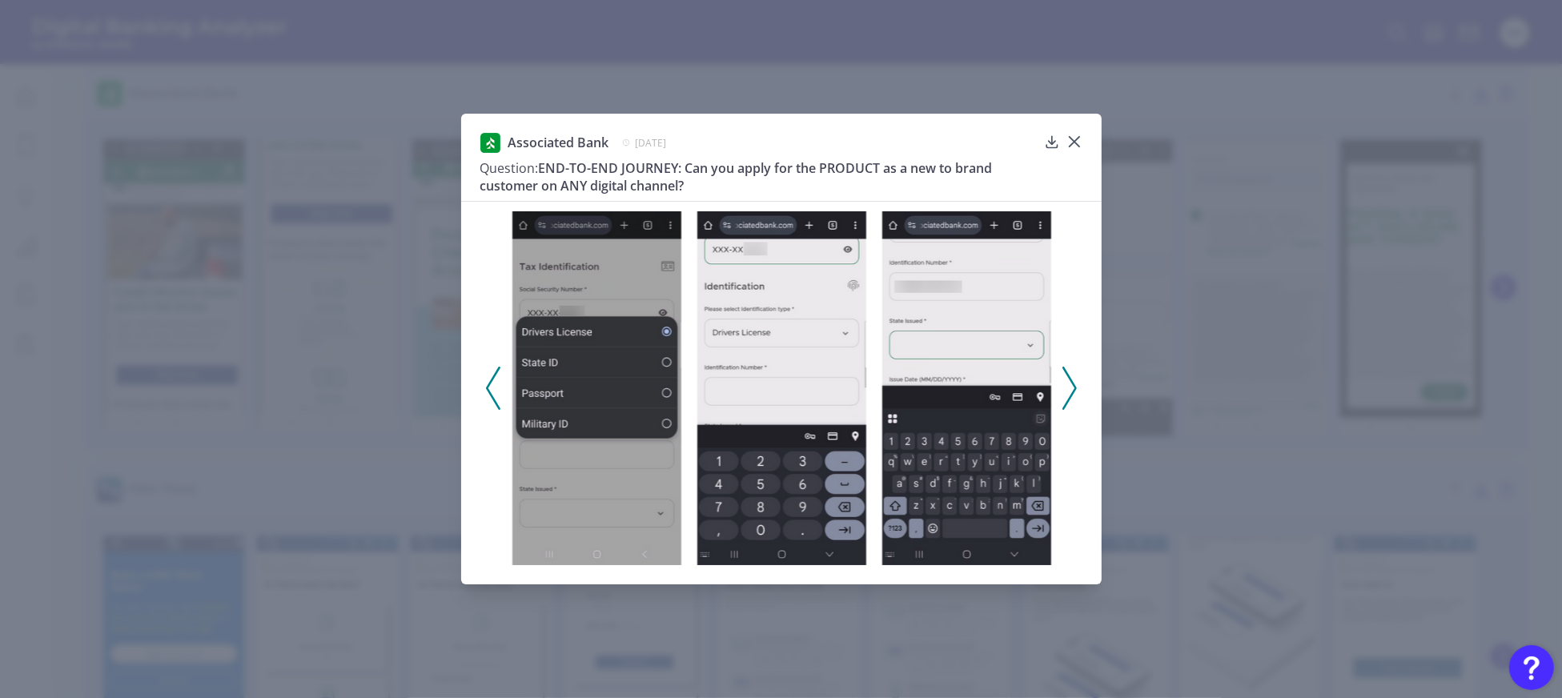
click at [1076, 387] on button at bounding box center [1070, 388] width 16 height 43
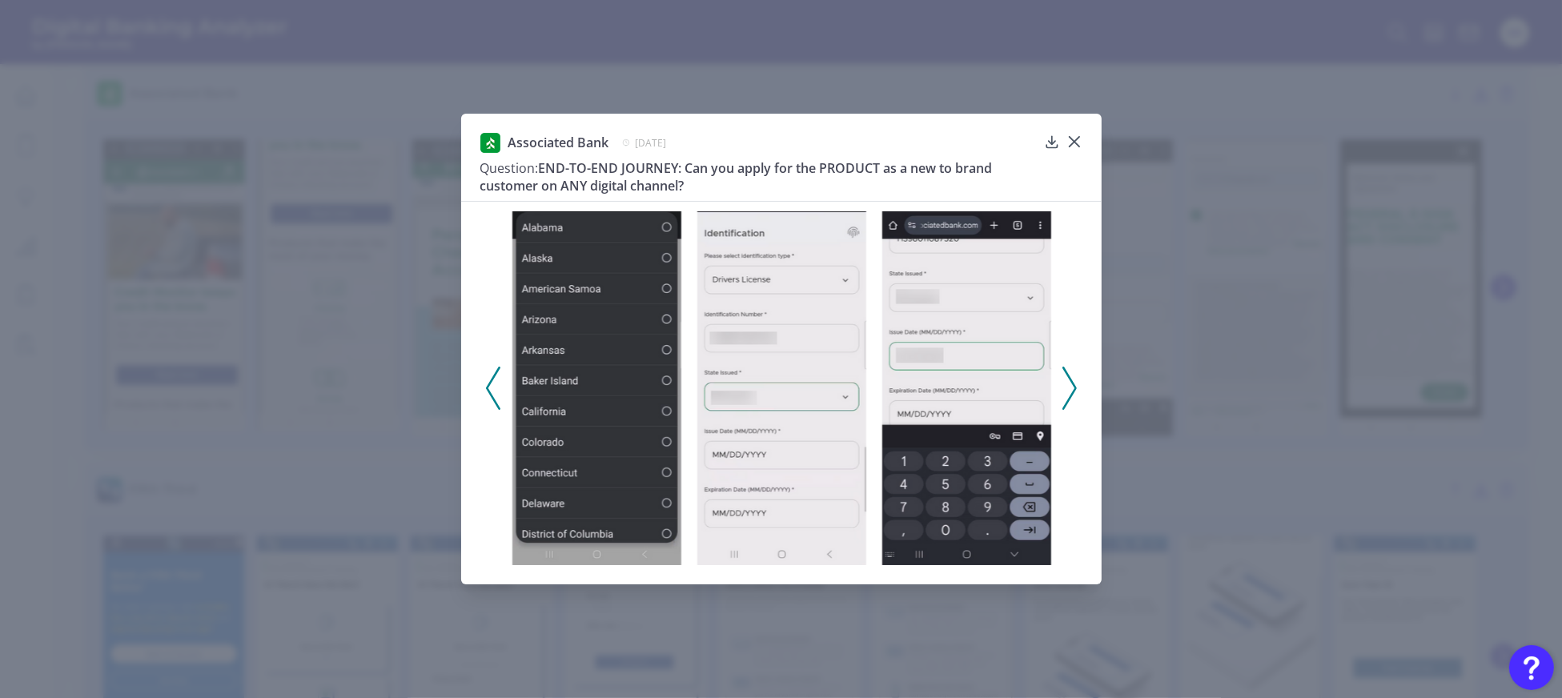
click at [1076, 387] on button at bounding box center [1070, 388] width 16 height 43
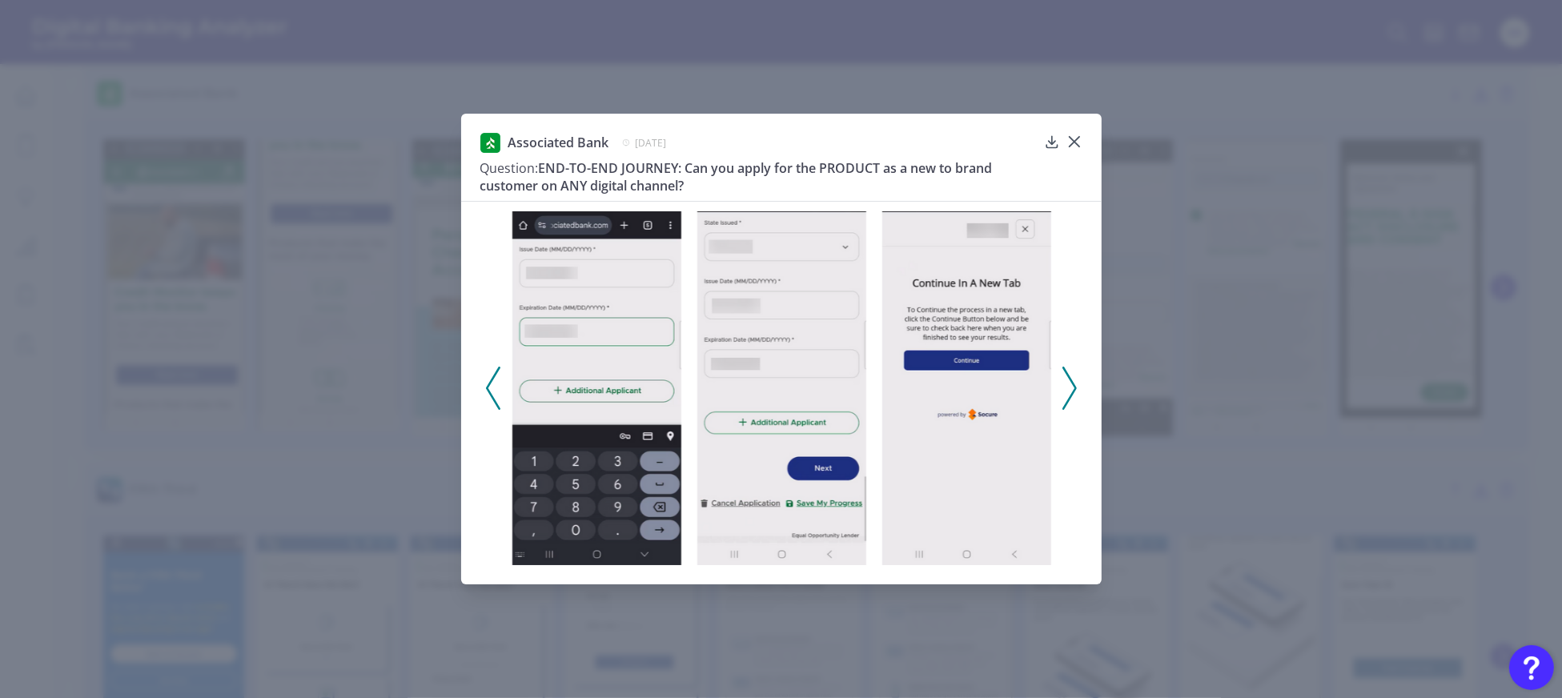
click at [1076, 387] on button at bounding box center [1070, 388] width 16 height 43
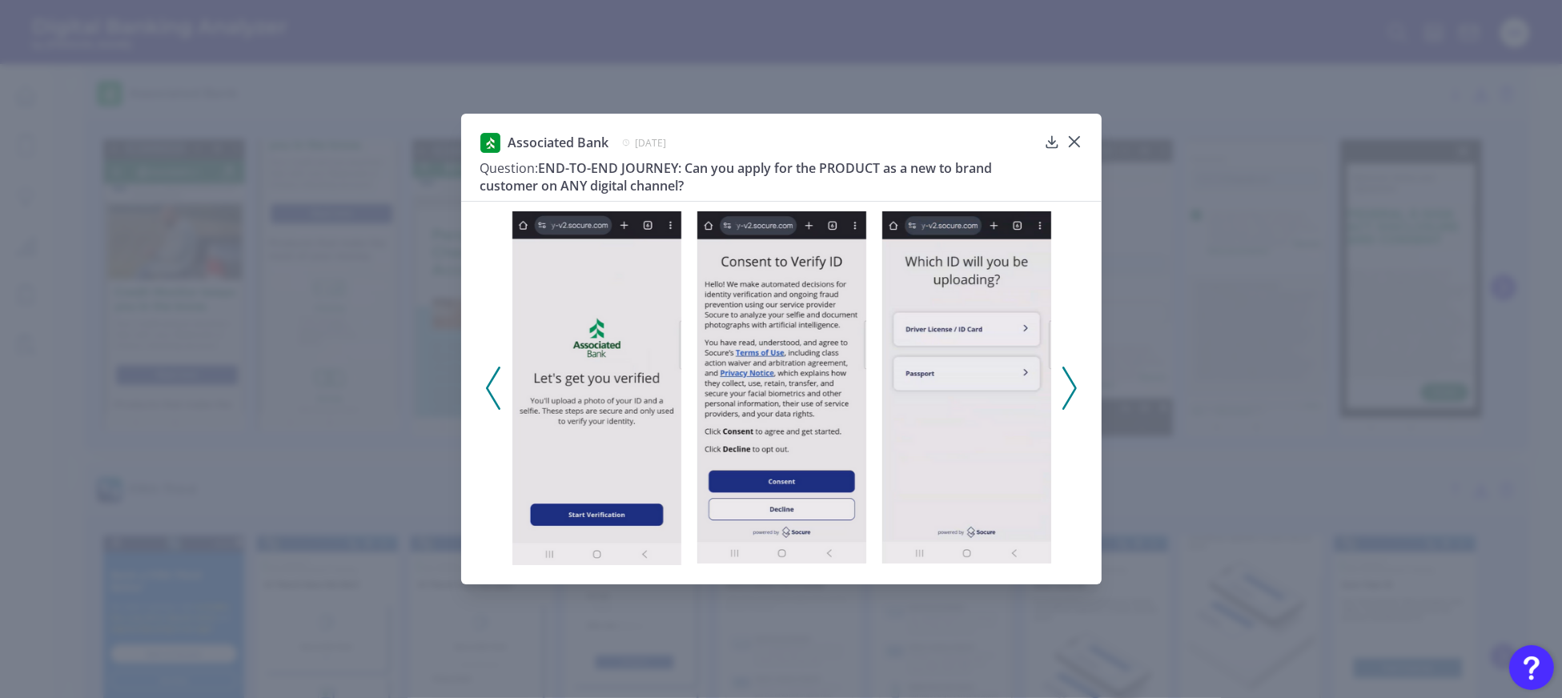
click at [1076, 387] on button at bounding box center [1070, 388] width 16 height 43
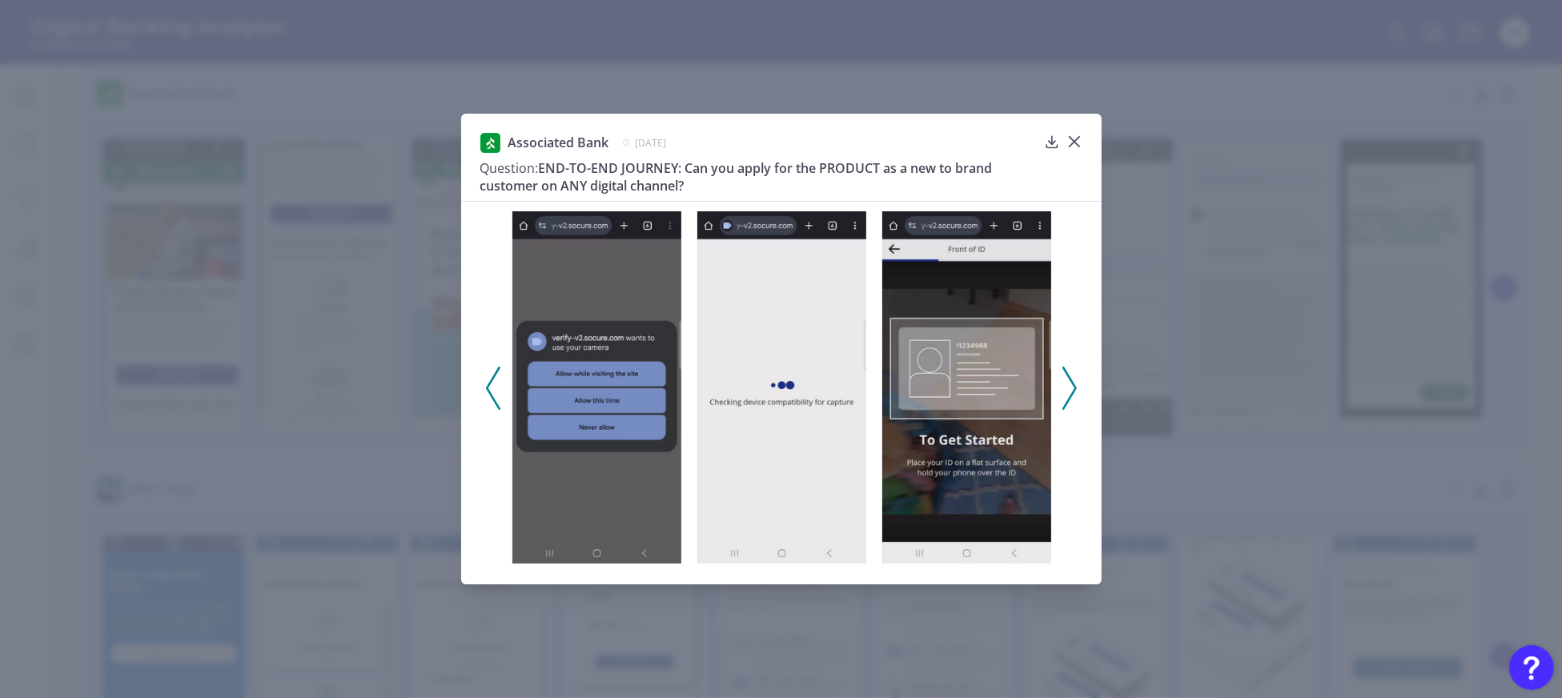
click at [1076, 387] on button at bounding box center [1070, 388] width 16 height 43
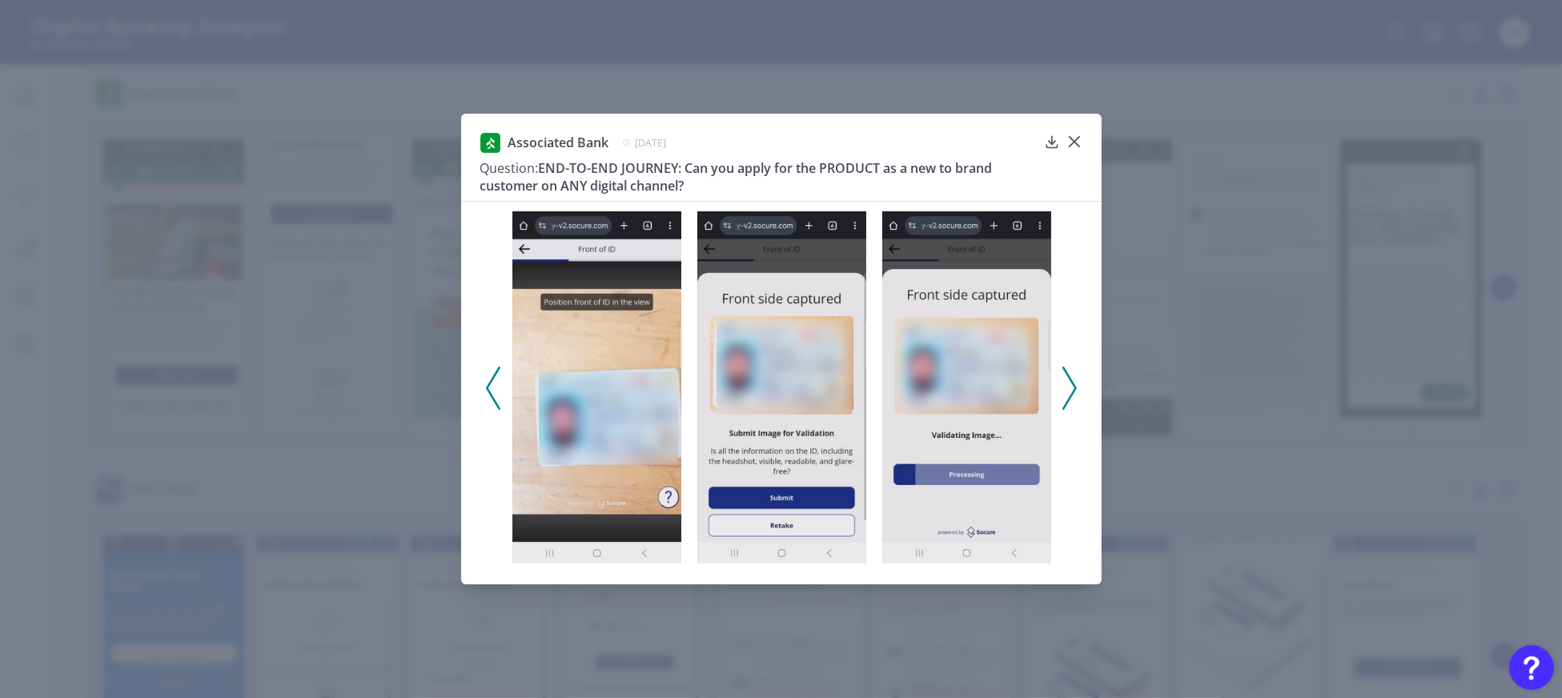
click at [492, 392] on icon at bounding box center [493, 388] width 14 height 43
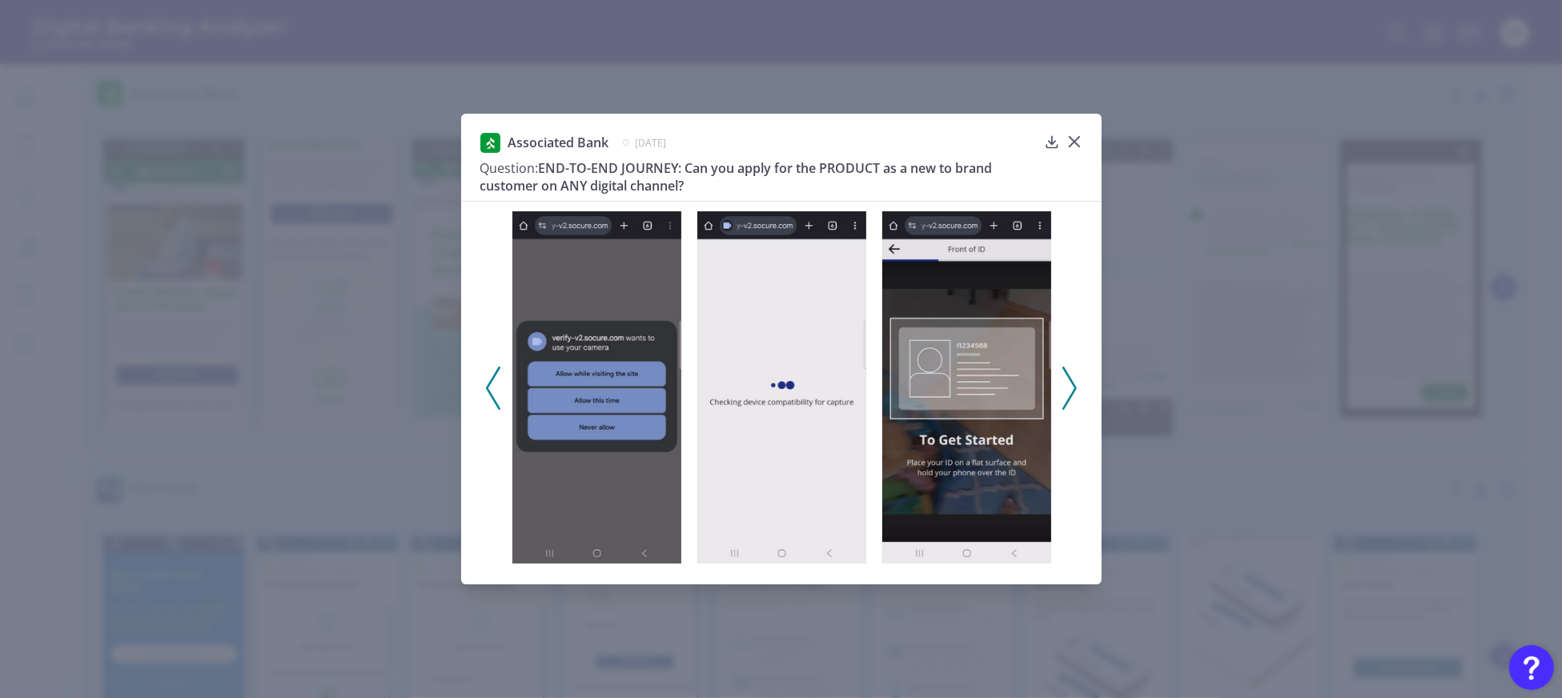
click at [492, 392] on icon at bounding box center [493, 388] width 14 height 43
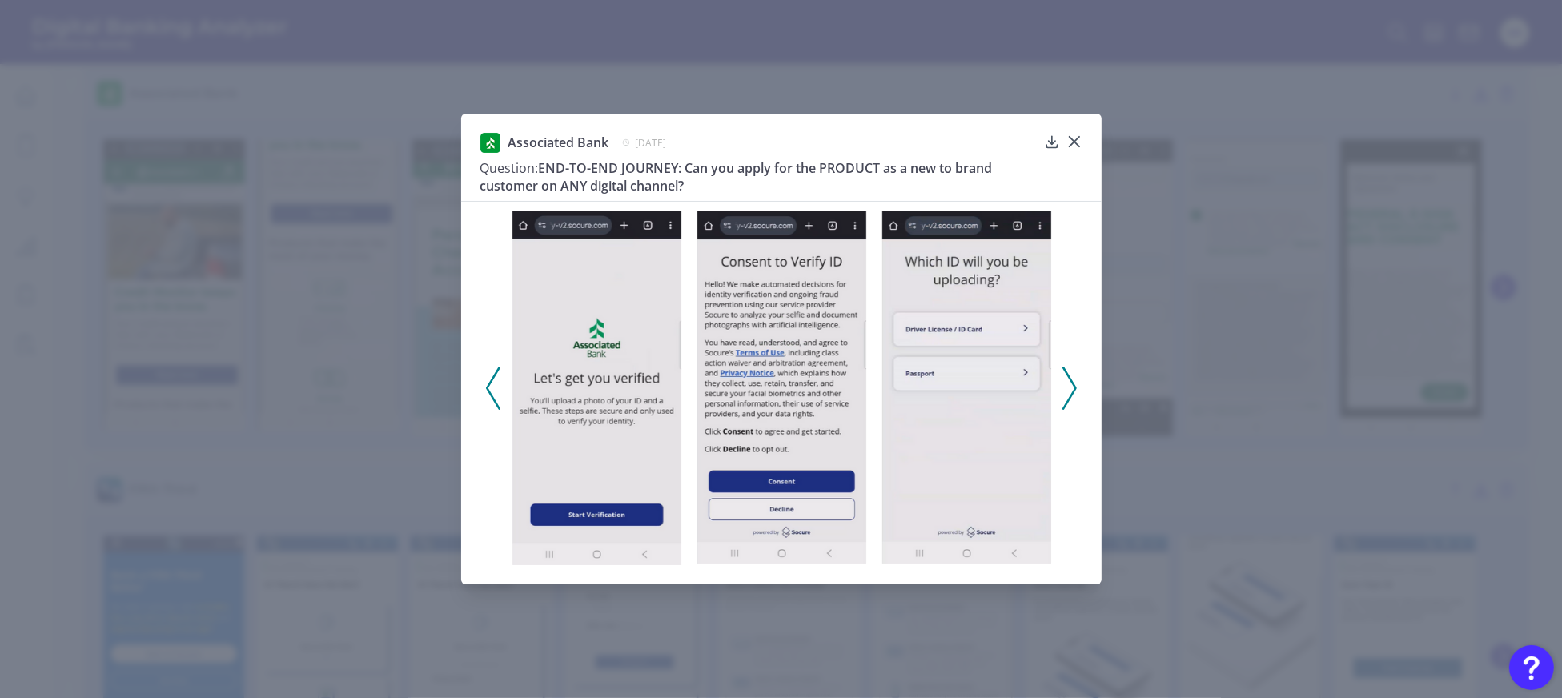
click at [1066, 392] on icon at bounding box center [1070, 388] width 14 height 43
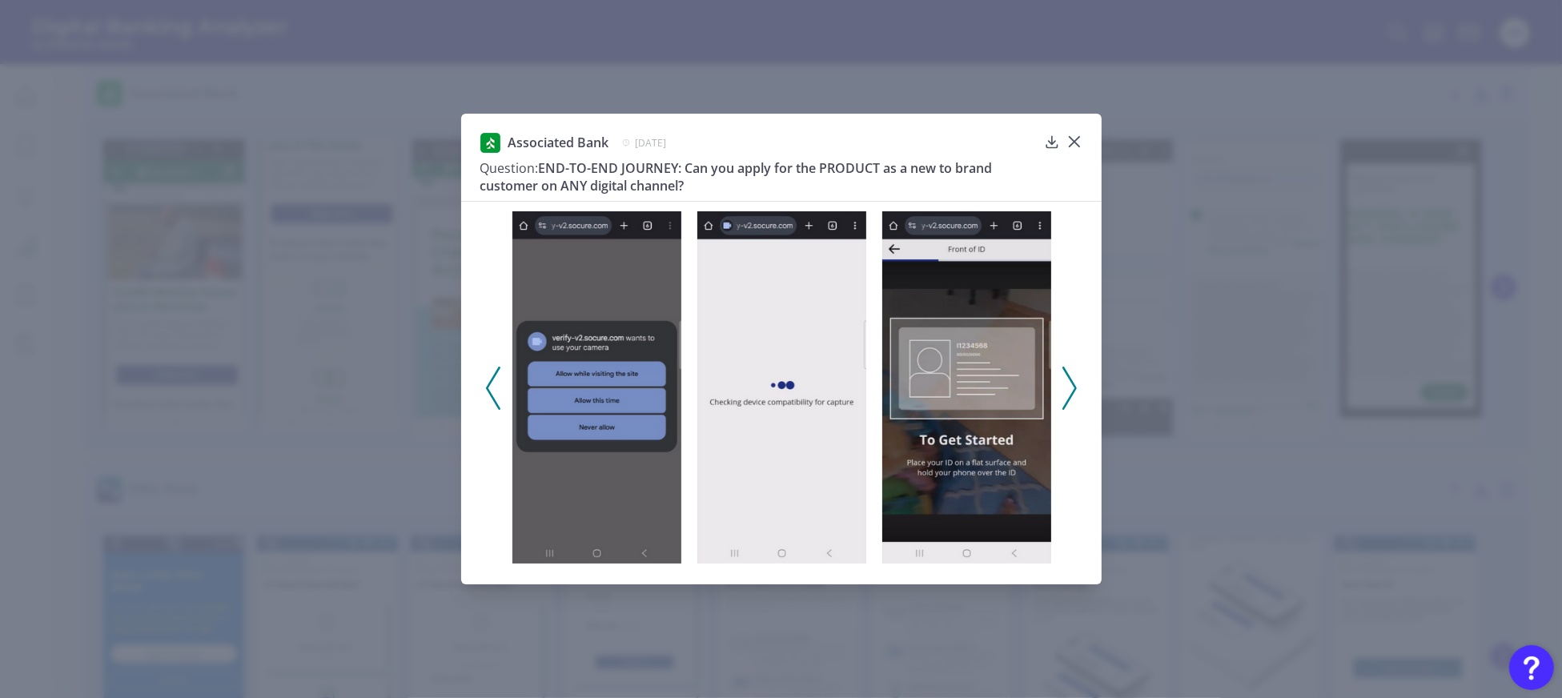
click at [1066, 392] on icon at bounding box center [1070, 388] width 14 height 43
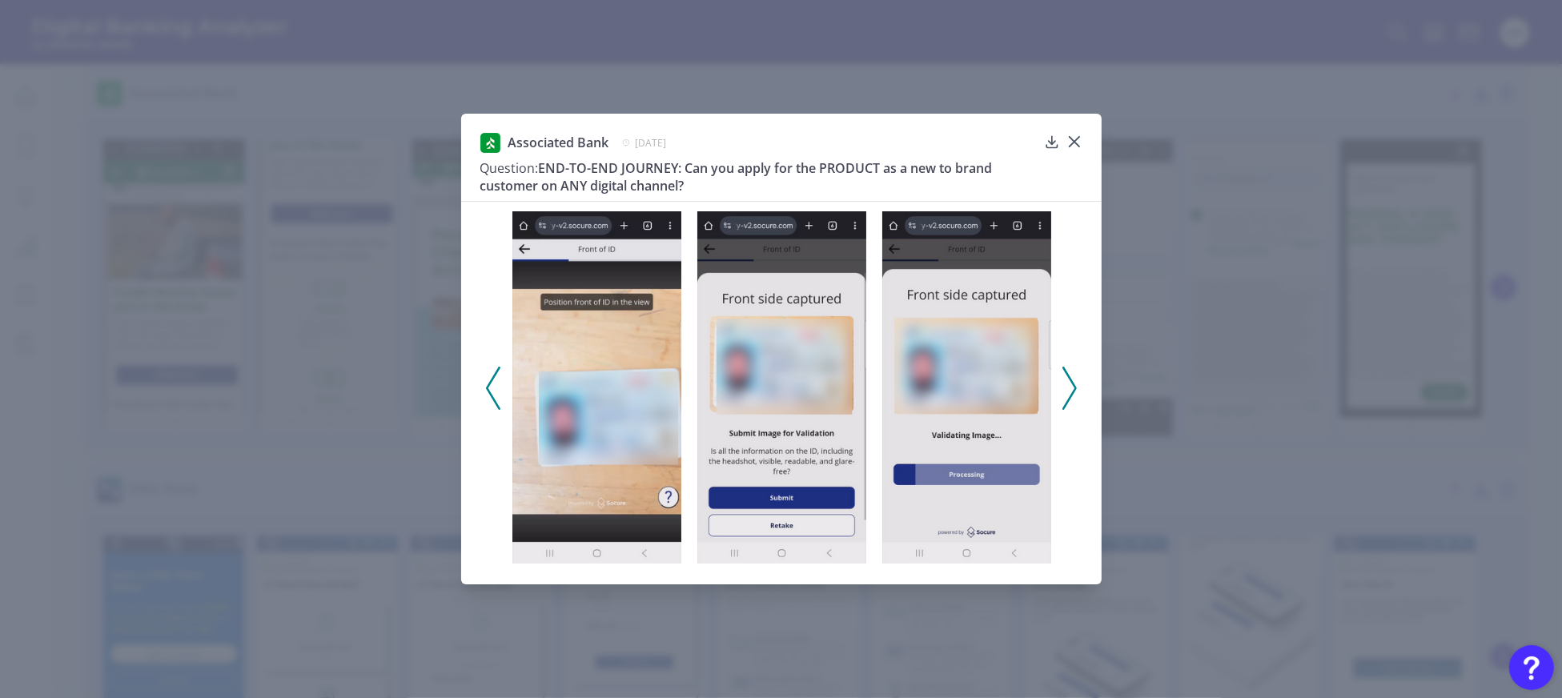
click at [1066, 392] on icon at bounding box center [1070, 388] width 14 height 43
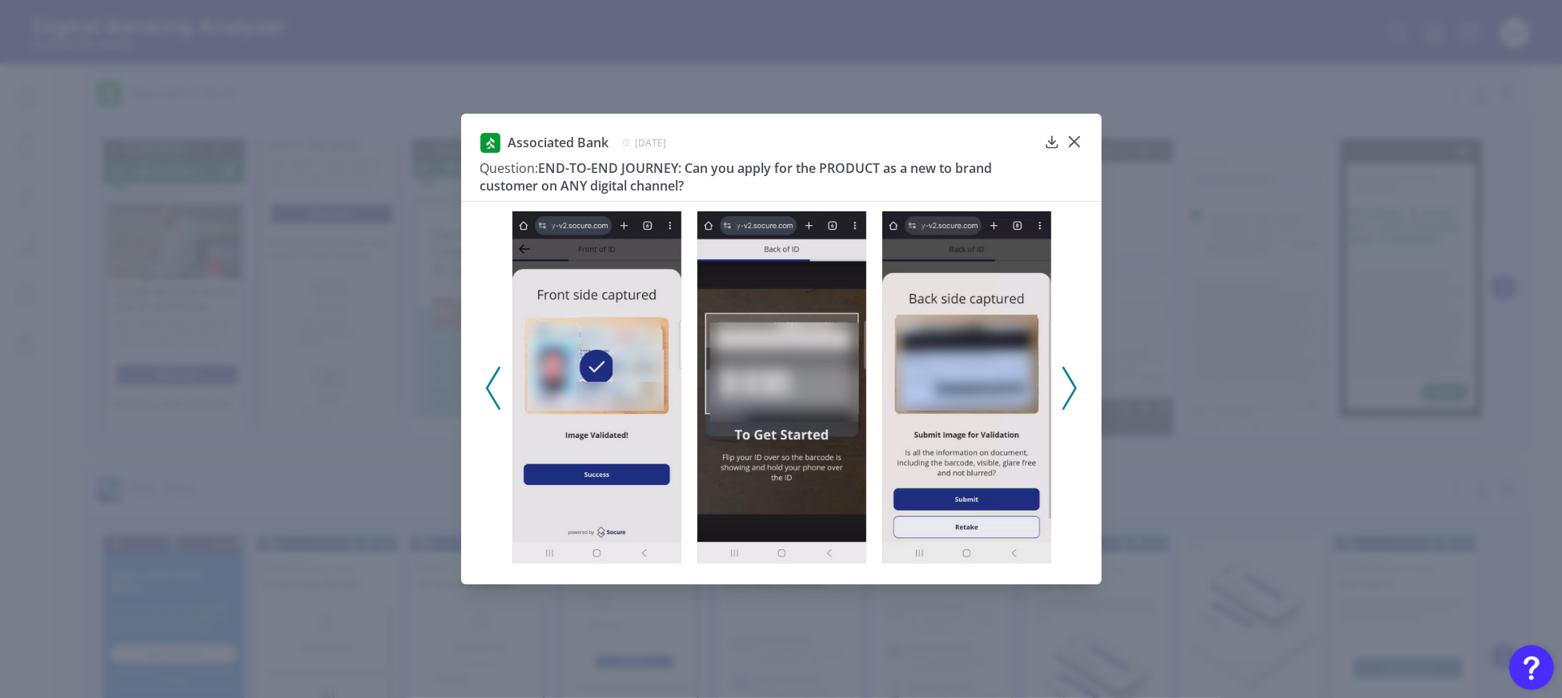
click at [1066, 392] on icon at bounding box center [1070, 388] width 14 height 43
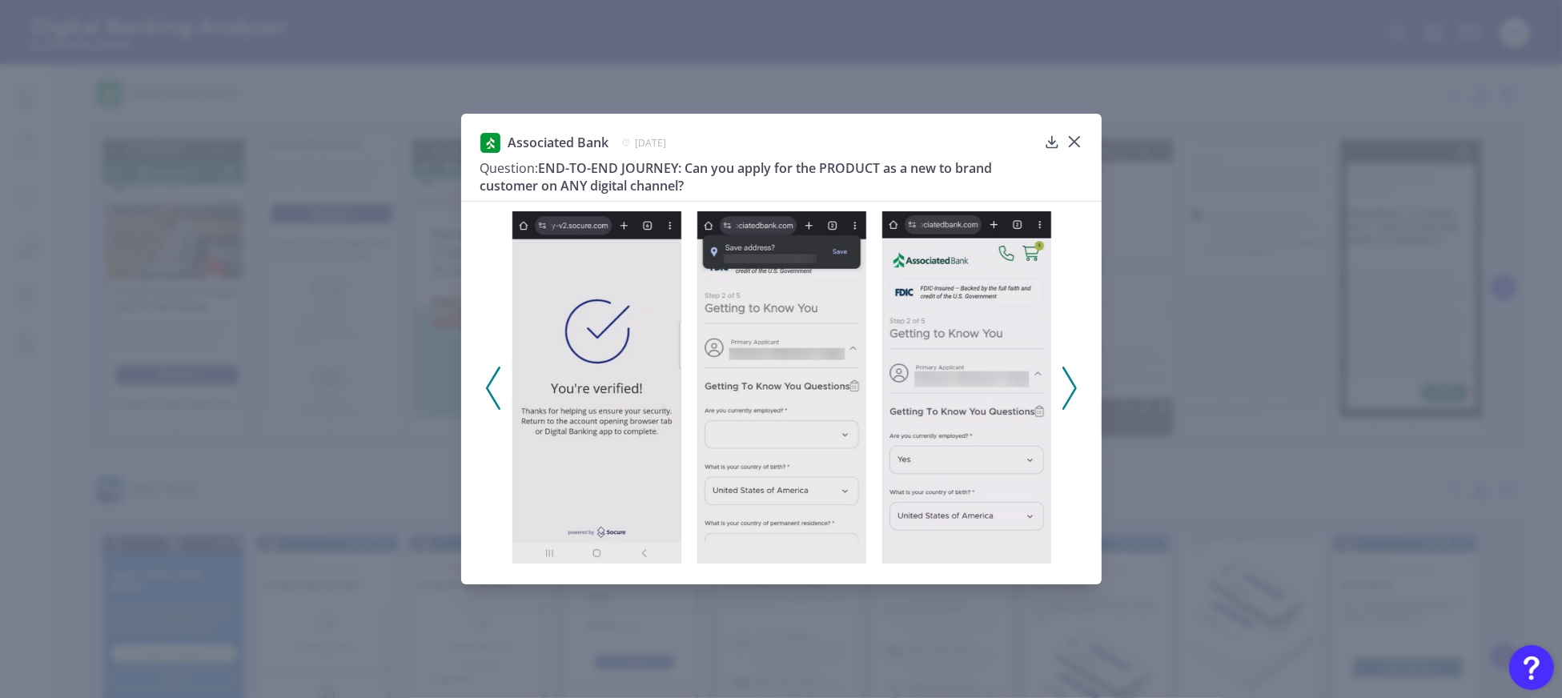
click at [1066, 392] on icon at bounding box center [1070, 388] width 14 height 43
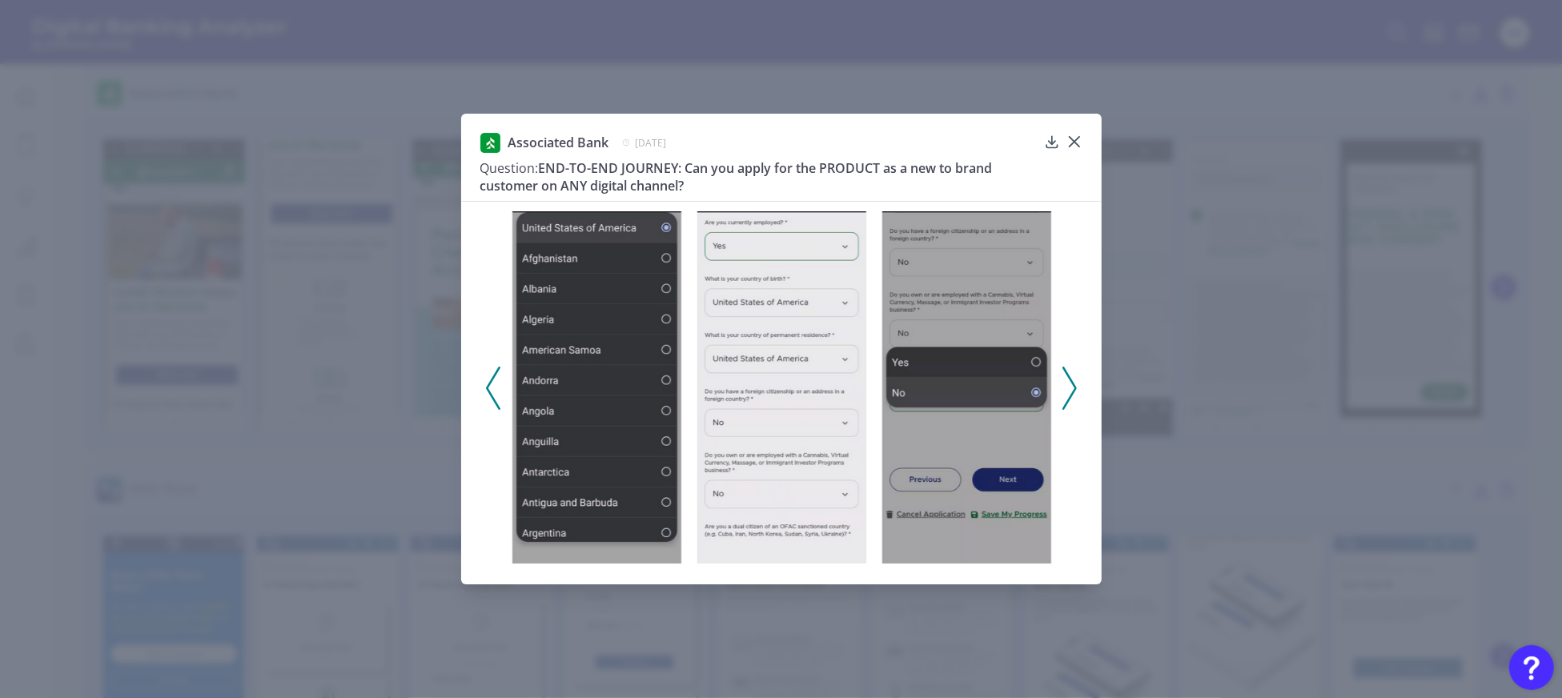
click at [1066, 392] on icon at bounding box center [1070, 388] width 14 height 43
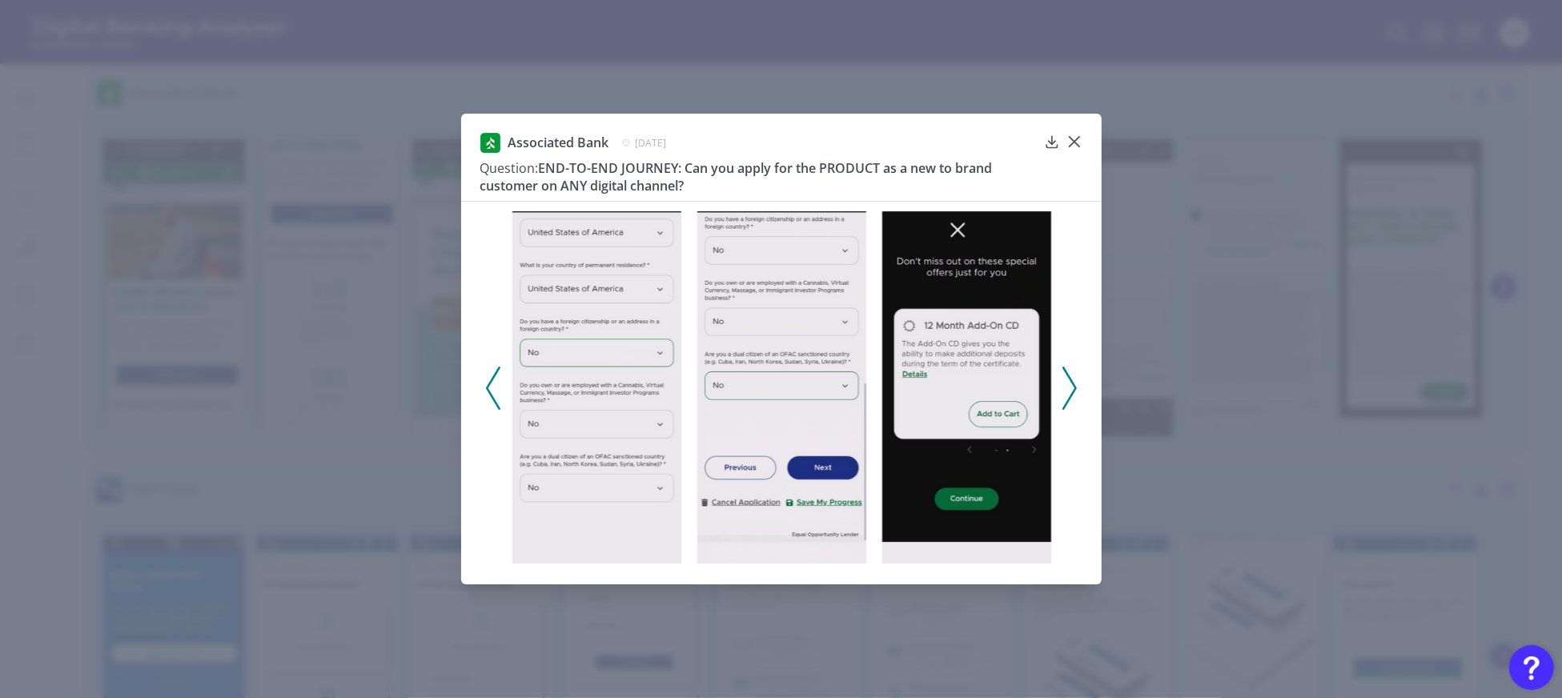
click at [1066, 392] on icon at bounding box center [1070, 388] width 14 height 43
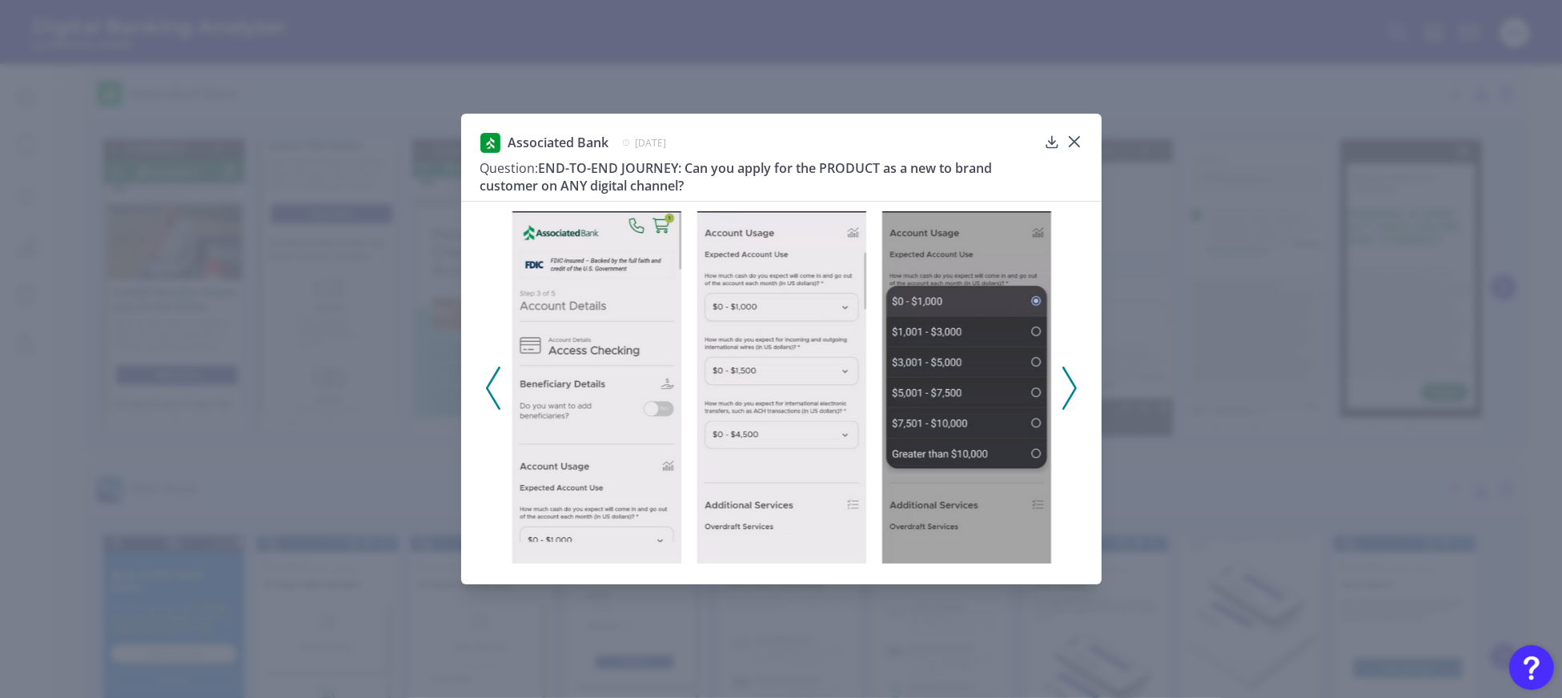
click at [1066, 392] on icon at bounding box center [1070, 388] width 14 height 43
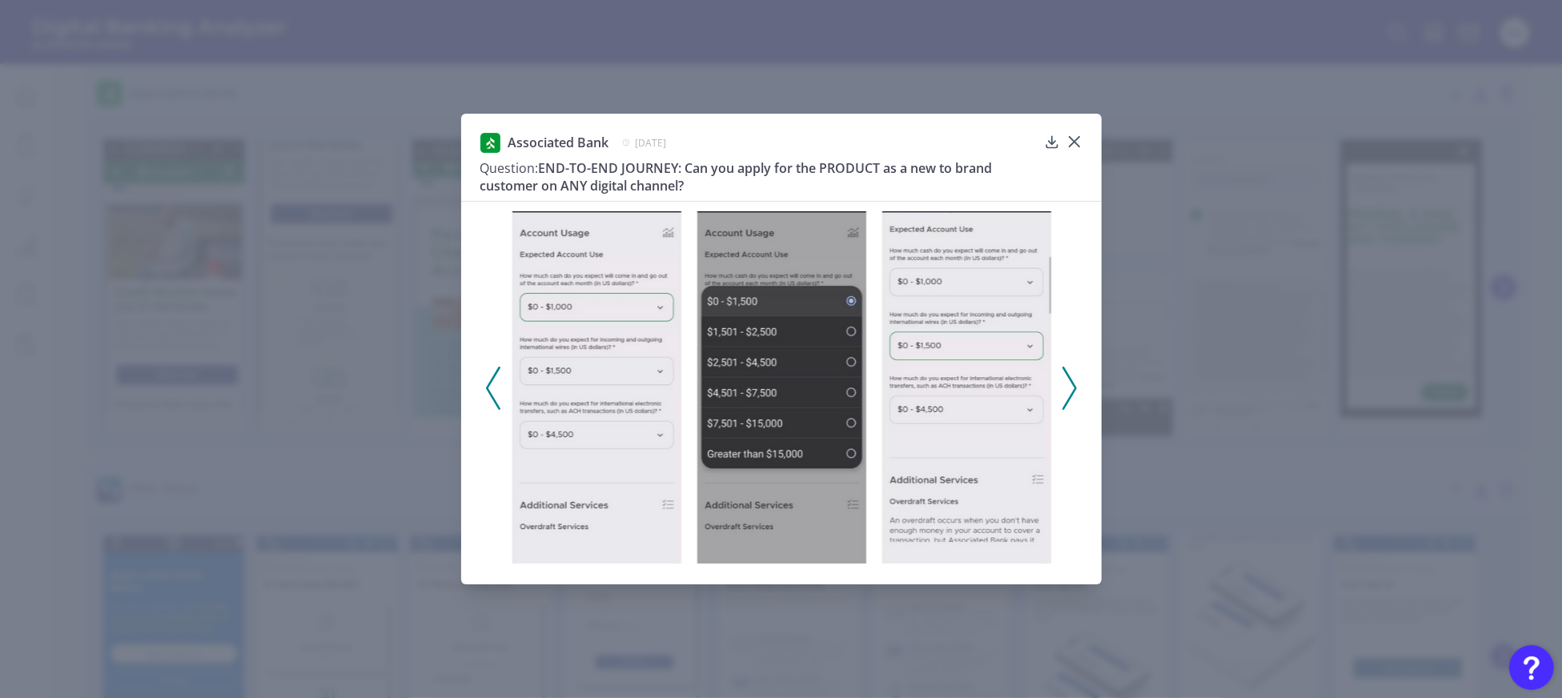
click at [1066, 392] on icon at bounding box center [1070, 388] width 14 height 43
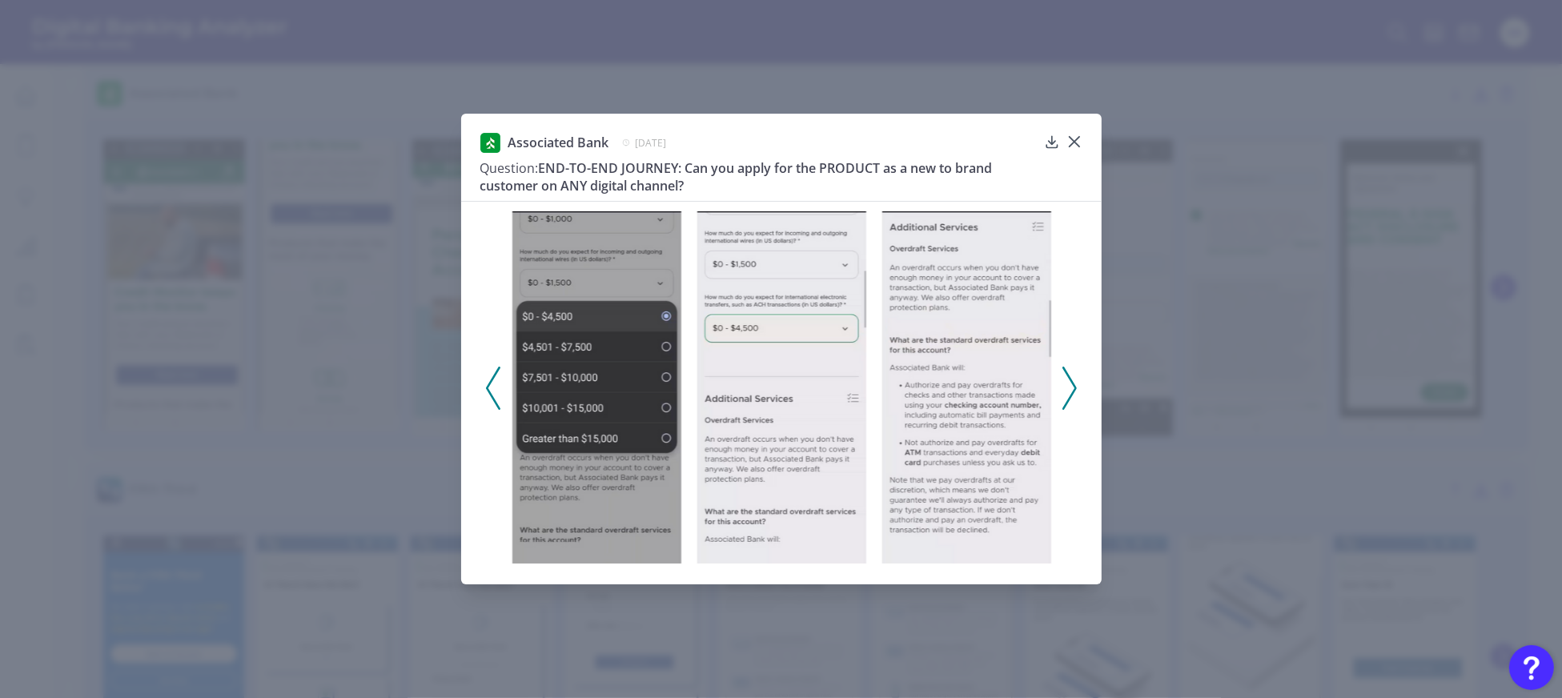
click at [1066, 392] on icon at bounding box center [1070, 388] width 14 height 43
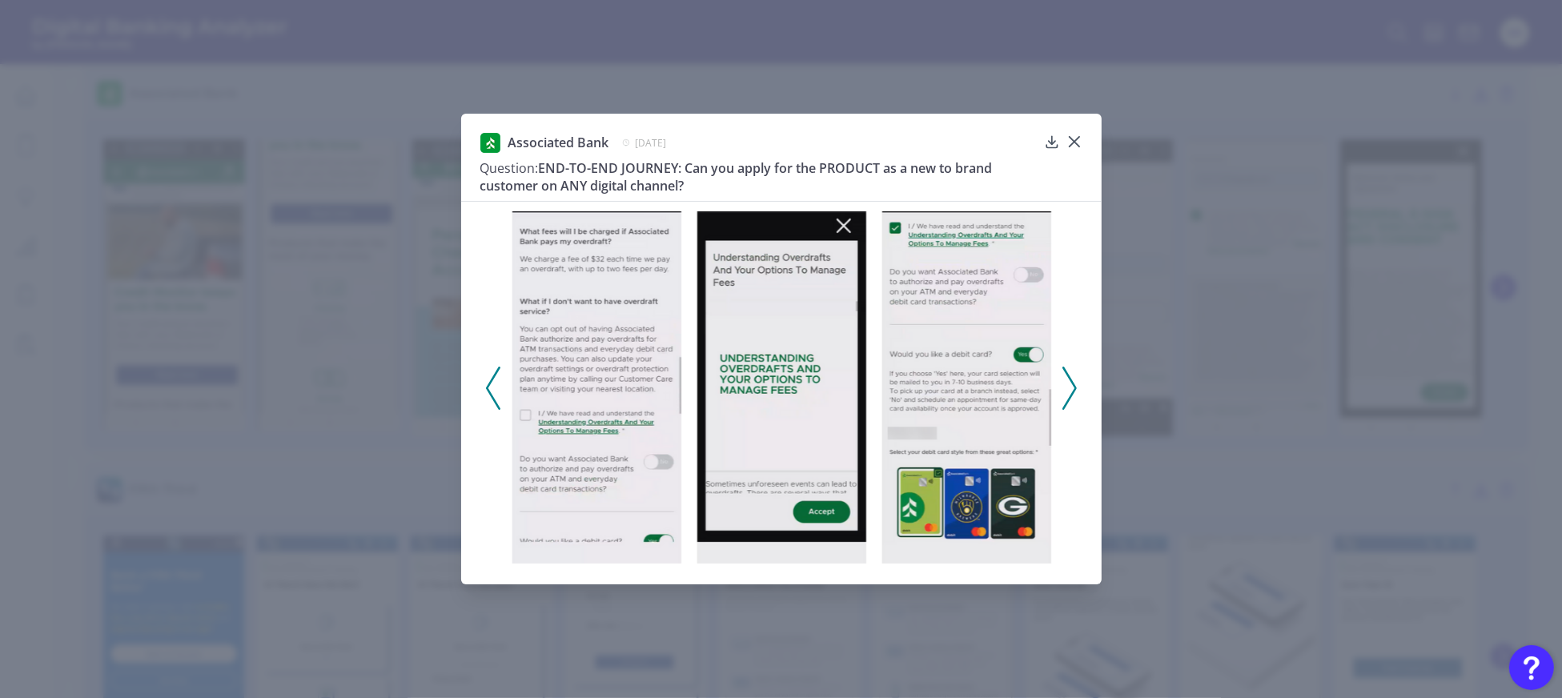
click at [1066, 392] on icon at bounding box center [1070, 388] width 14 height 43
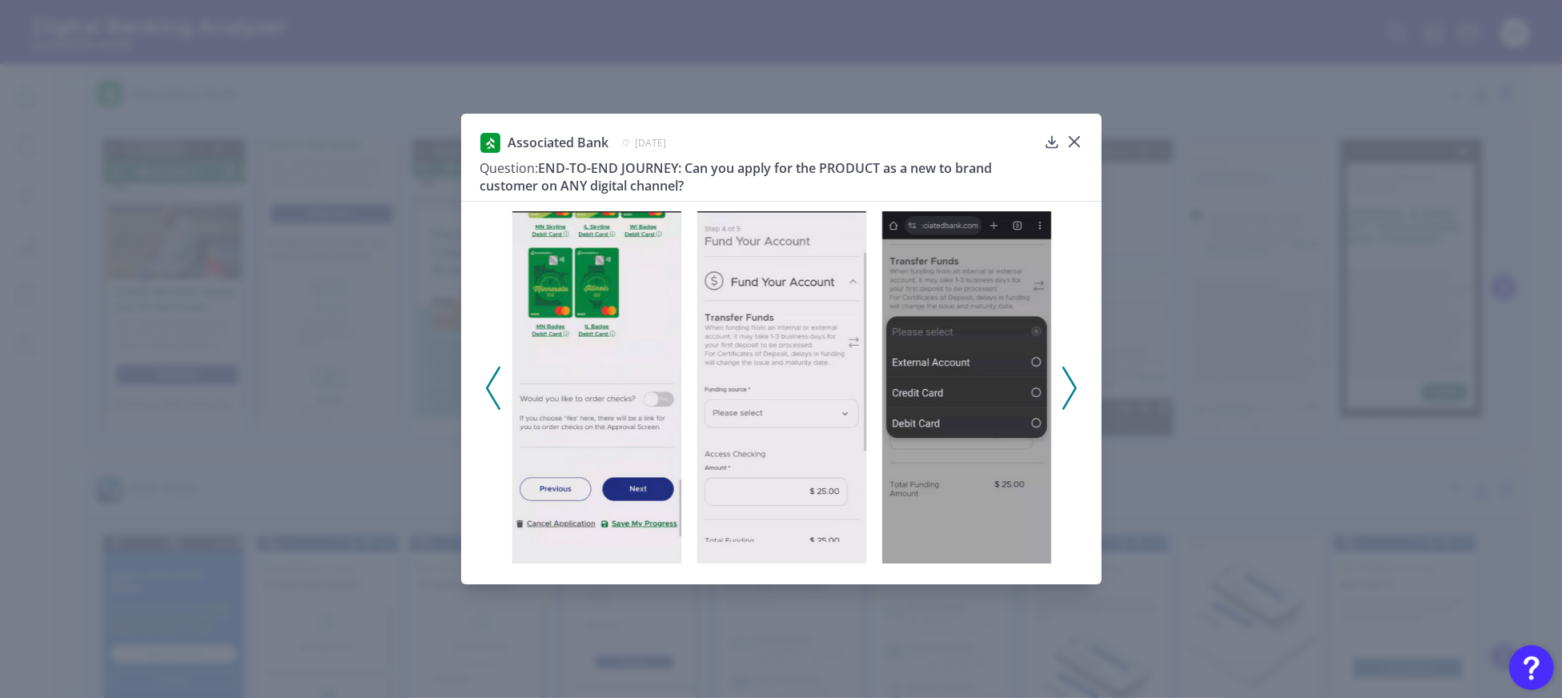
click at [1066, 392] on icon at bounding box center [1070, 388] width 14 height 43
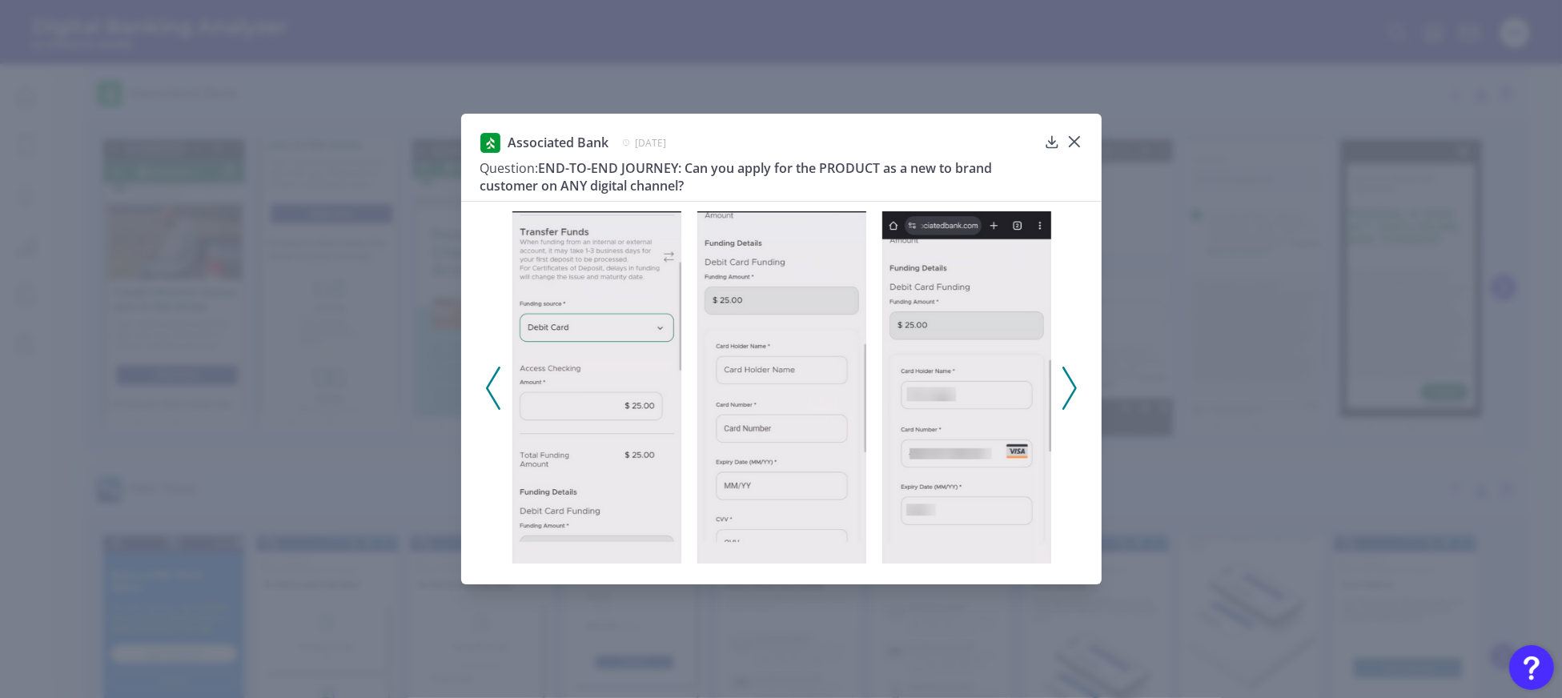
click at [1066, 392] on icon at bounding box center [1070, 388] width 14 height 43
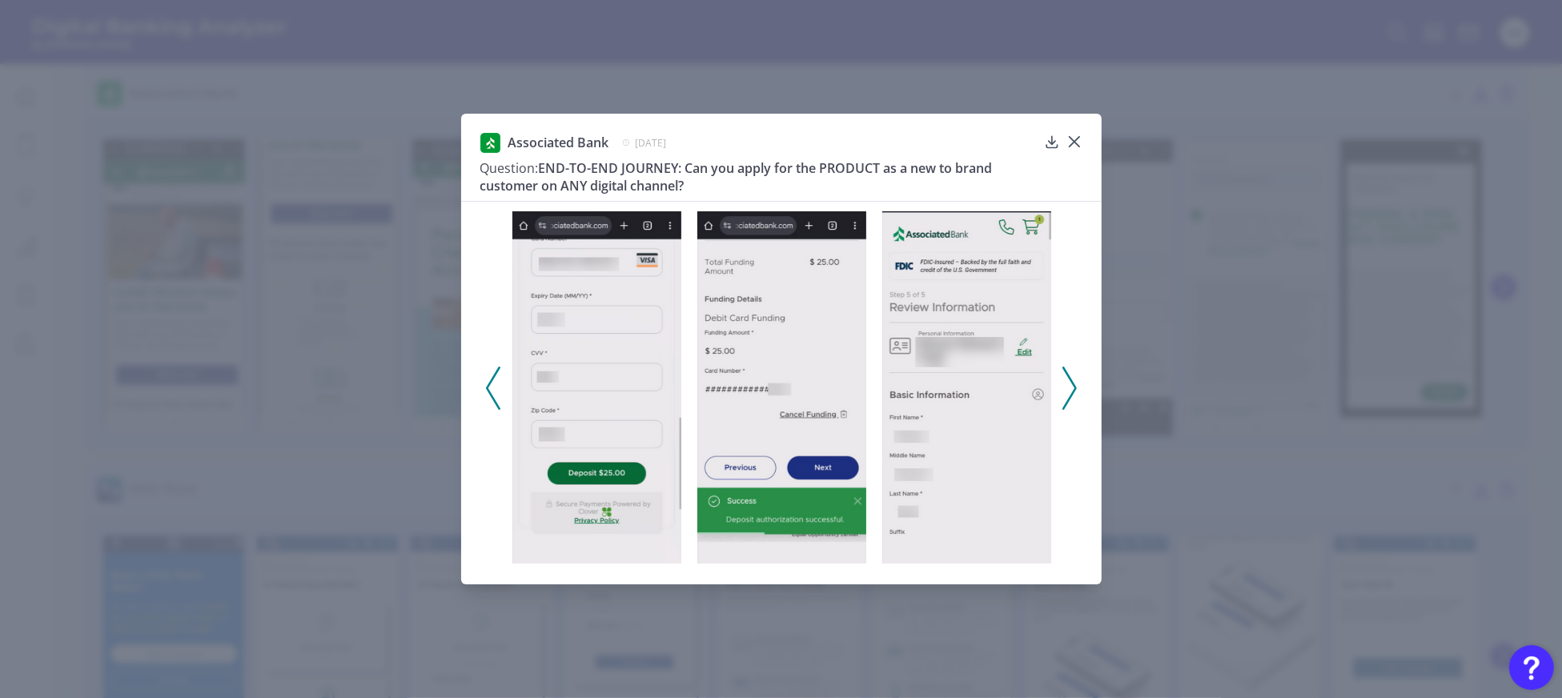
click at [1066, 392] on icon at bounding box center [1070, 388] width 14 height 43
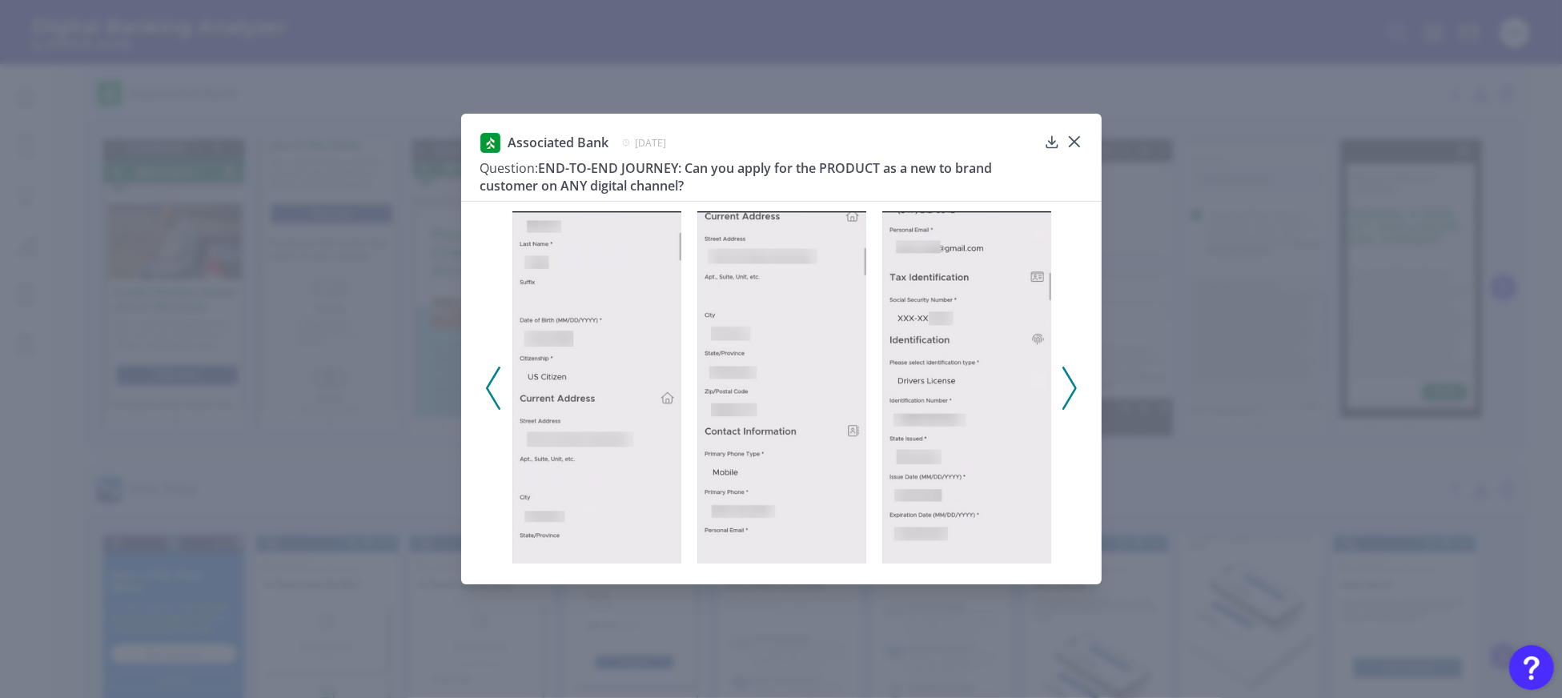
click at [1066, 392] on icon at bounding box center [1070, 388] width 14 height 43
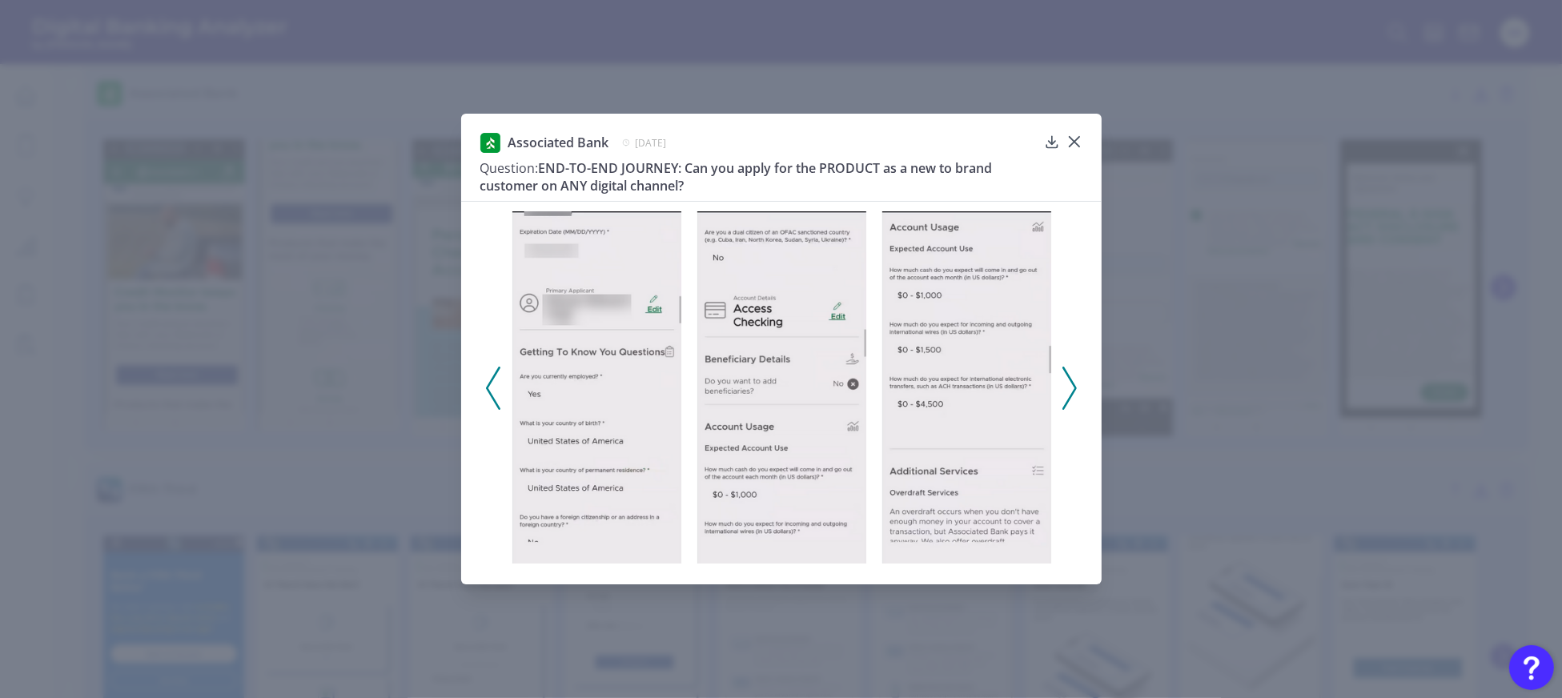
click at [1066, 392] on icon at bounding box center [1070, 388] width 14 height 43
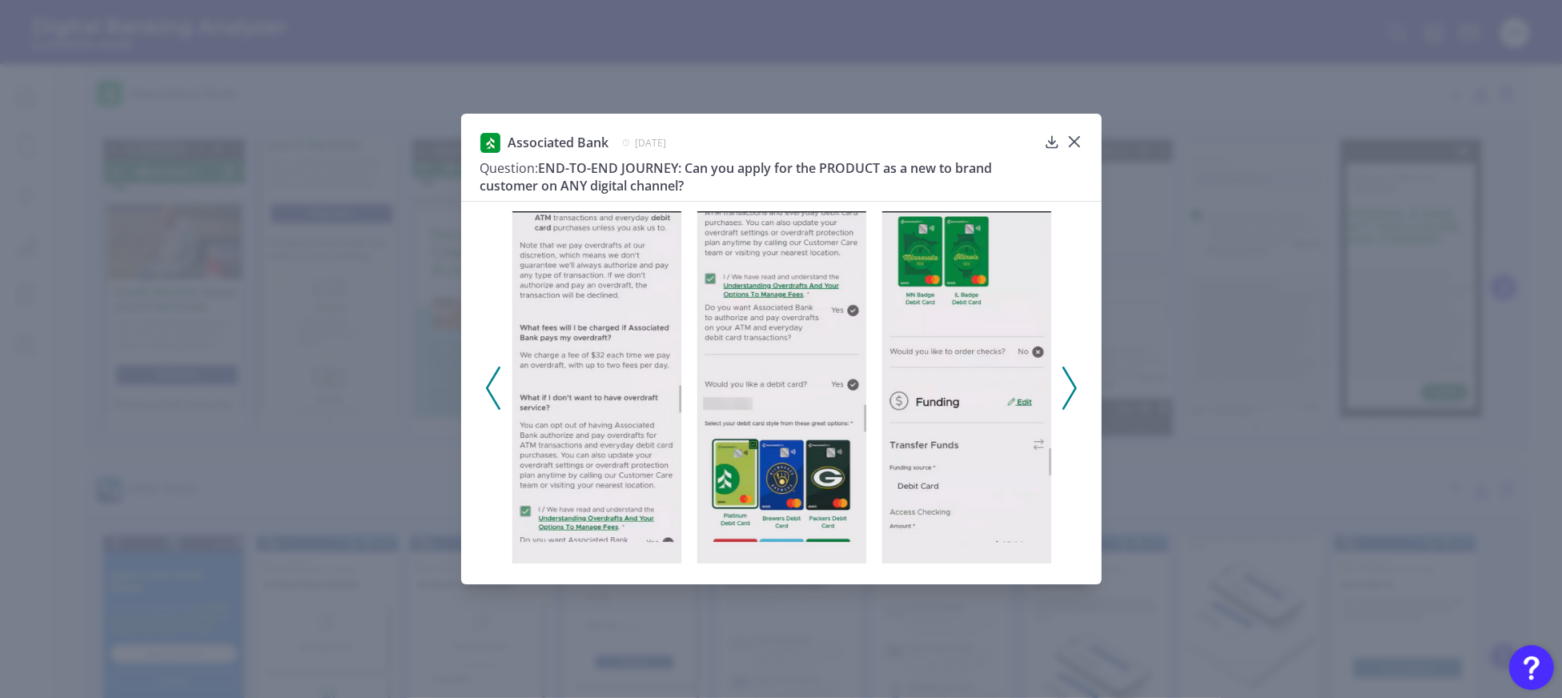
click at [1066, 392] on icon at bounding box center [1070, 388] width 14 height 43
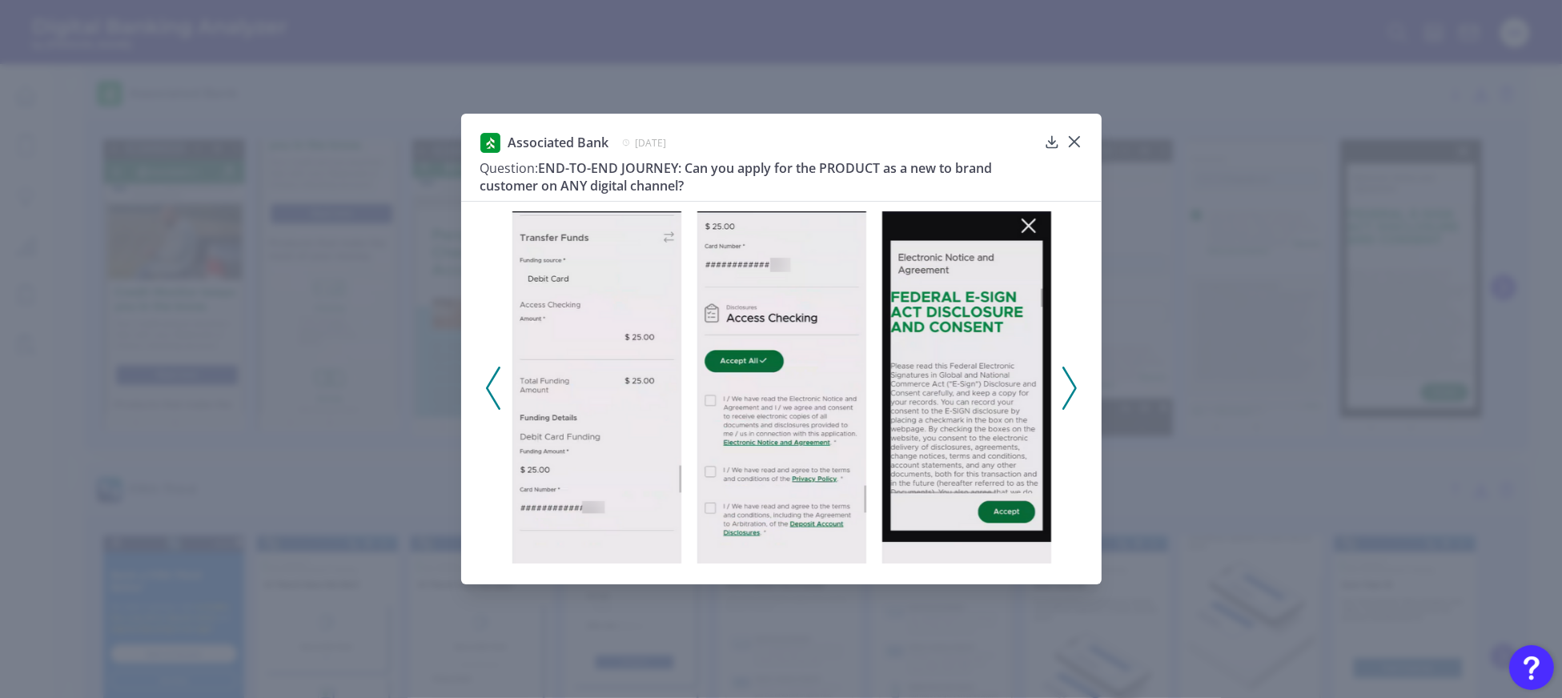
click at [1066, 392] on icon at bounding box center [1070, 388] width 14 height 43
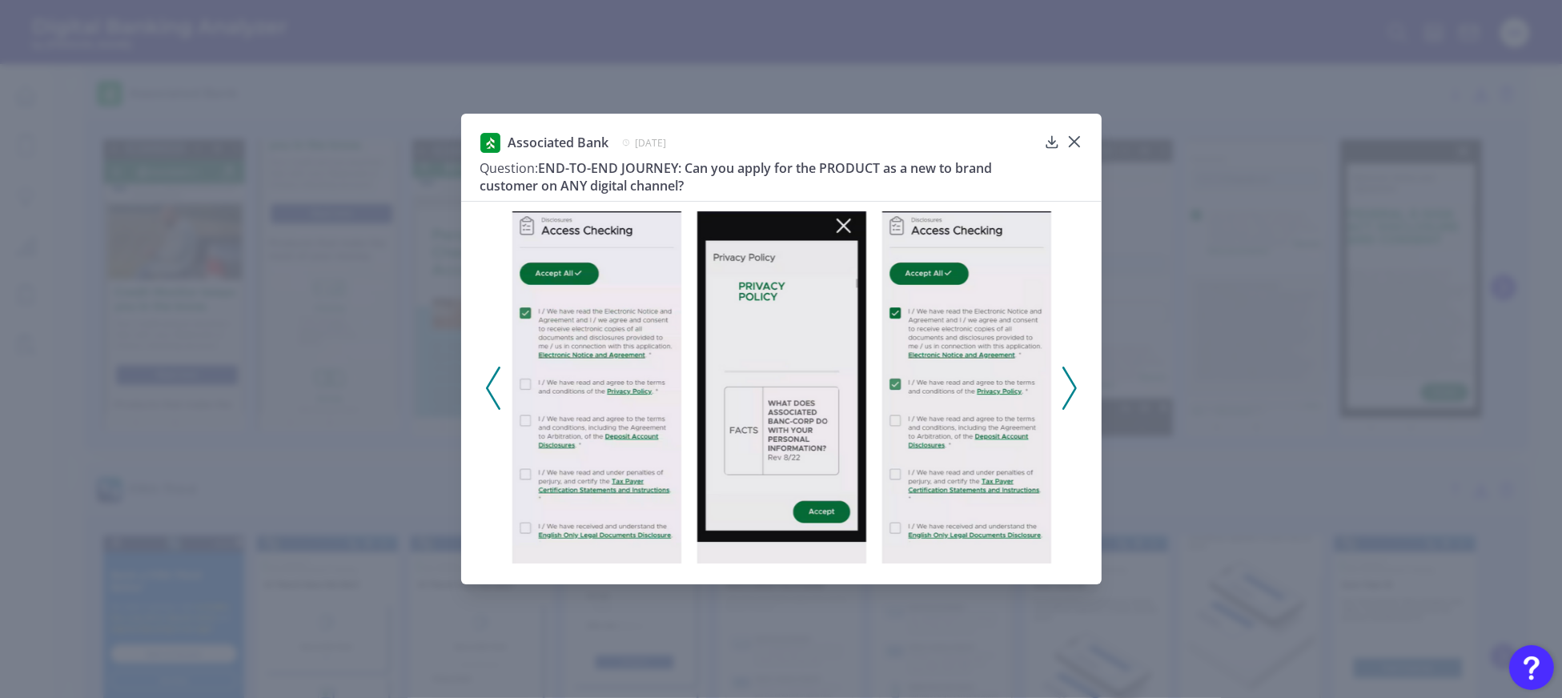
click at [1066, 392] on icon at bounding box center [1070, 388] width 14 height 43
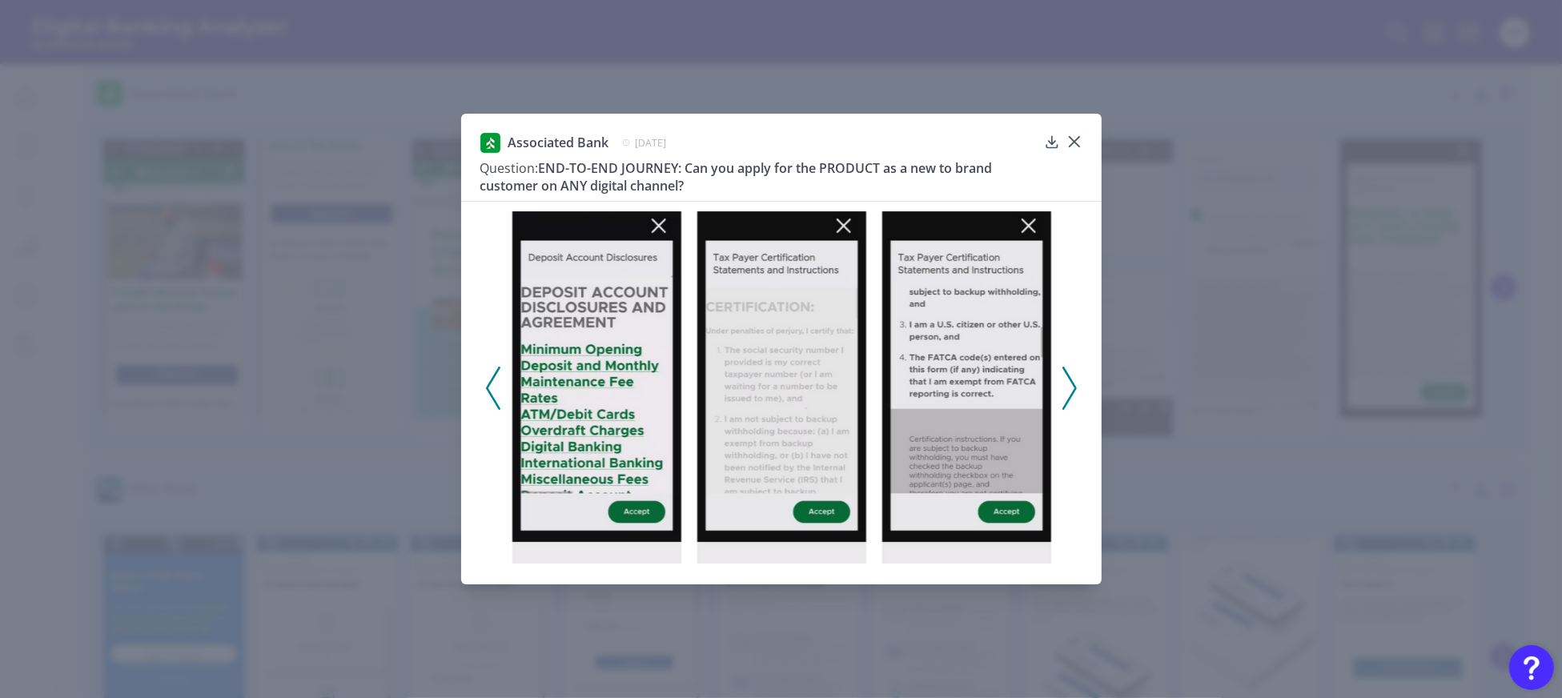
click at [1066, 392] on icon at bounding box center [1070, 388] width 14 height 43
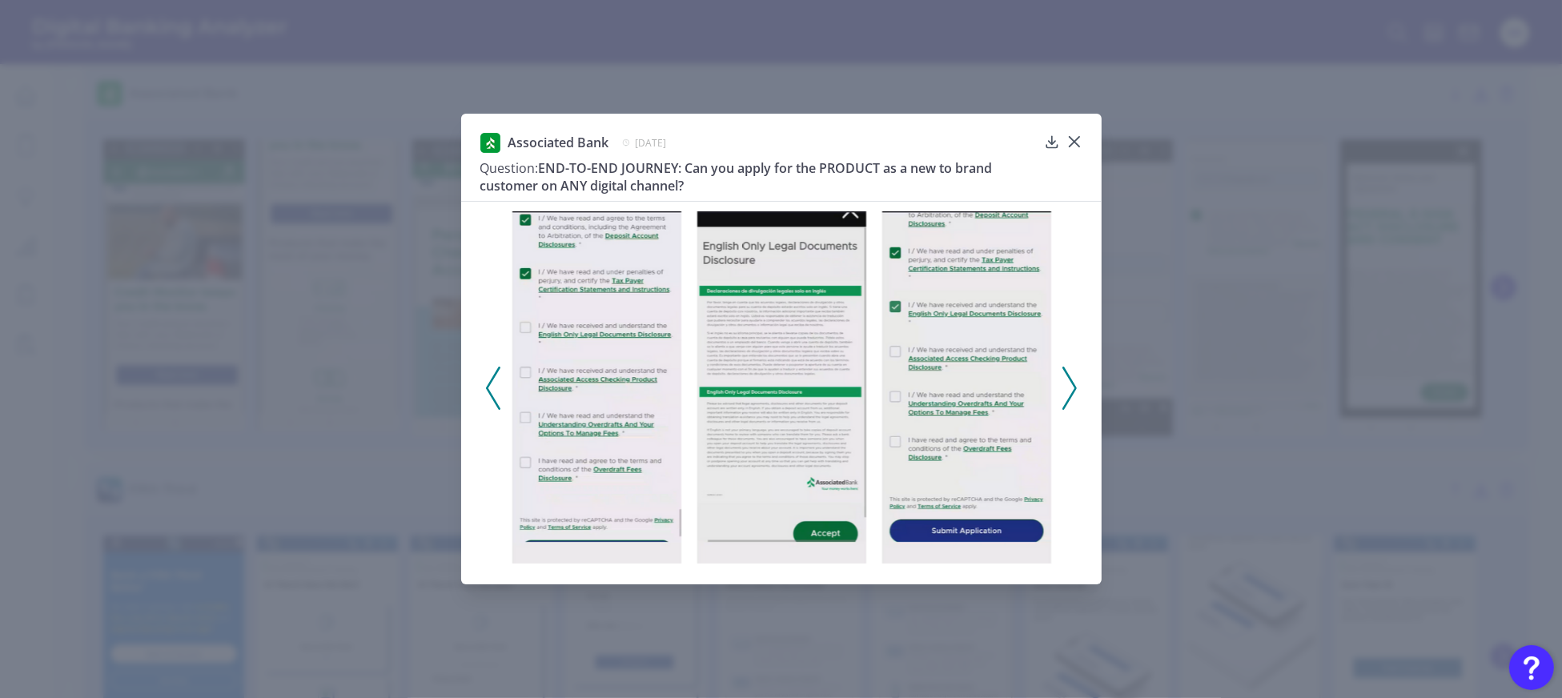
click at [1066, 392] on icon at bounding box center [1070, 388] width 14 height 43
